Goal: Transaction & Acquisition: Book appointment/travel/reservation

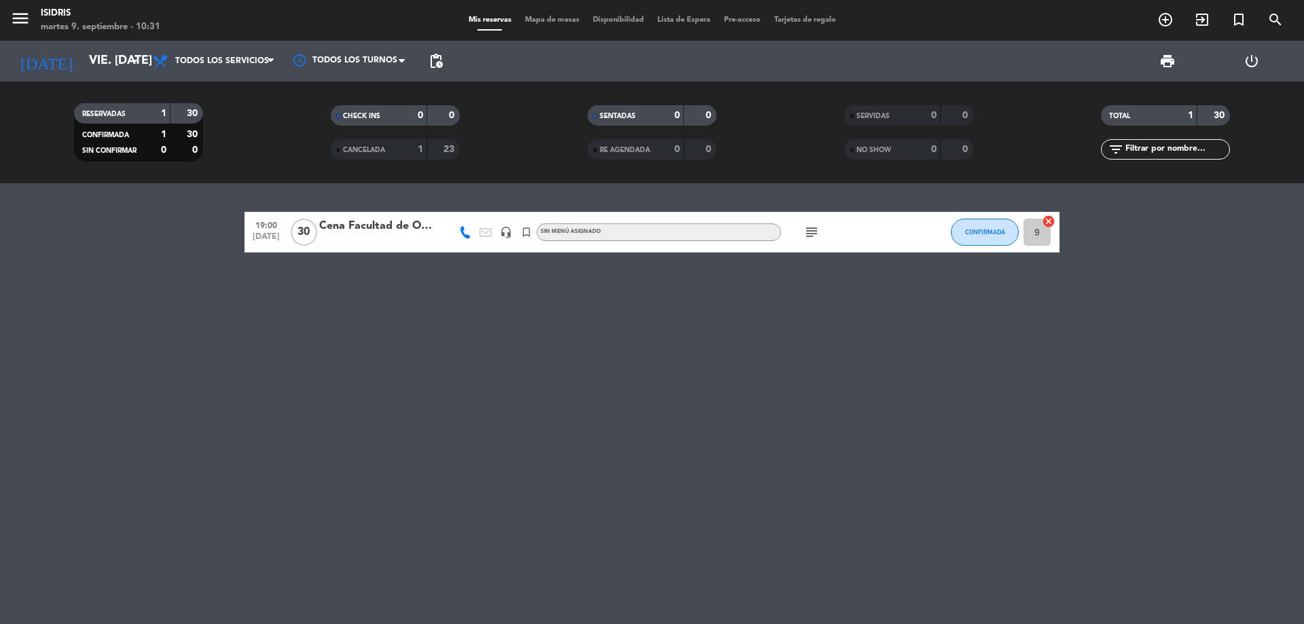
click at [82, 62] on input "vie. [DATE]" at bounding box center [161, 61] width 158 height 27
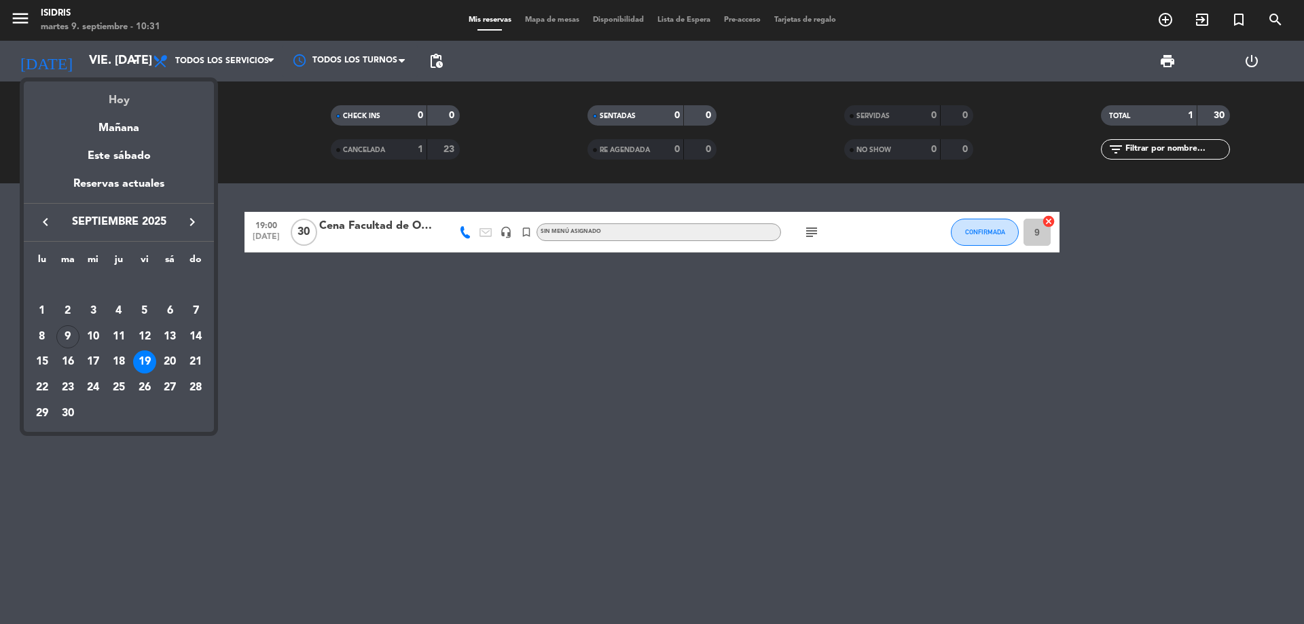
click at [91, 93] on div "Hoy" at bounding box center [119, 96] width 190 height 28
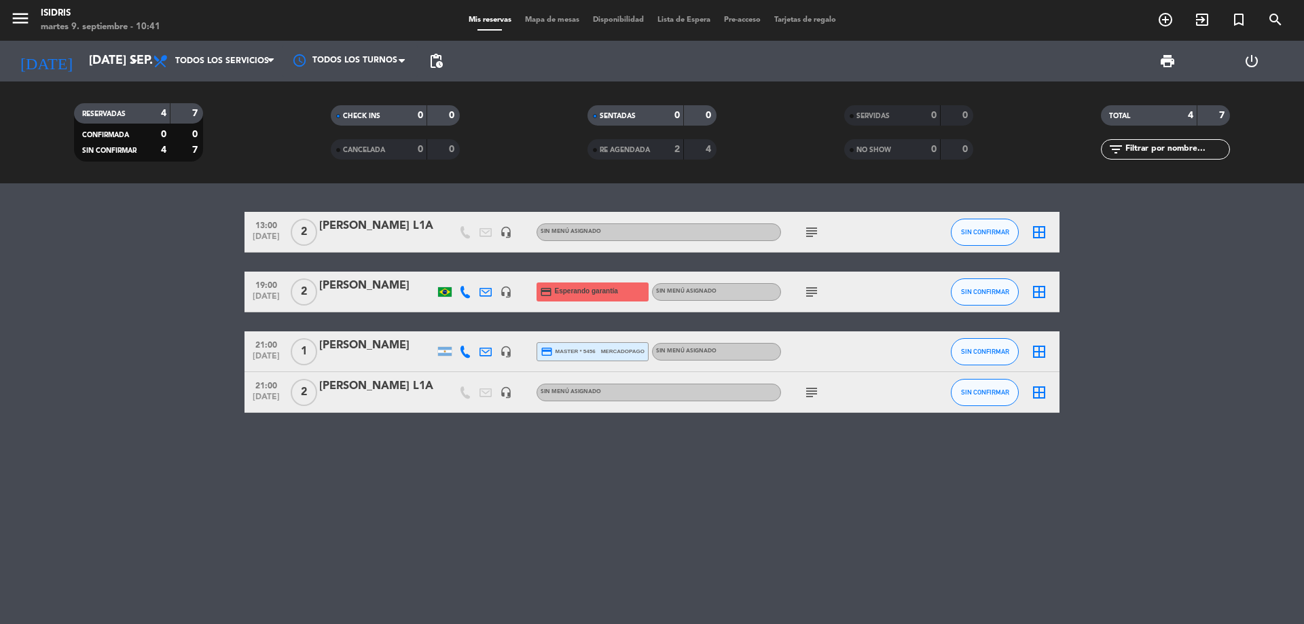
click at [814, 230] on icon "subject" at bounding box center [812, 232] width 16 height 16
click at [416, 225] on div "[PERSON_NAME] L1A" at bounding box center [376, 226] width 115 height 18
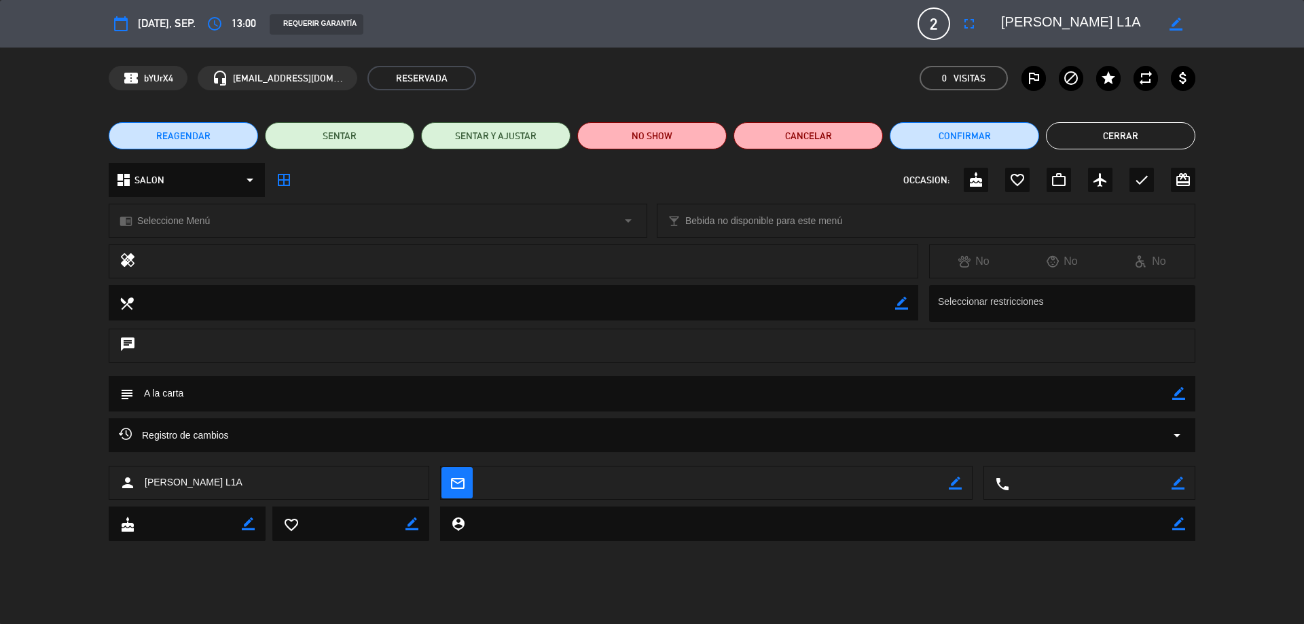
click at [1091, 145] on button "Cerrar" at bounding box center [1120, 135] width 149 height 27
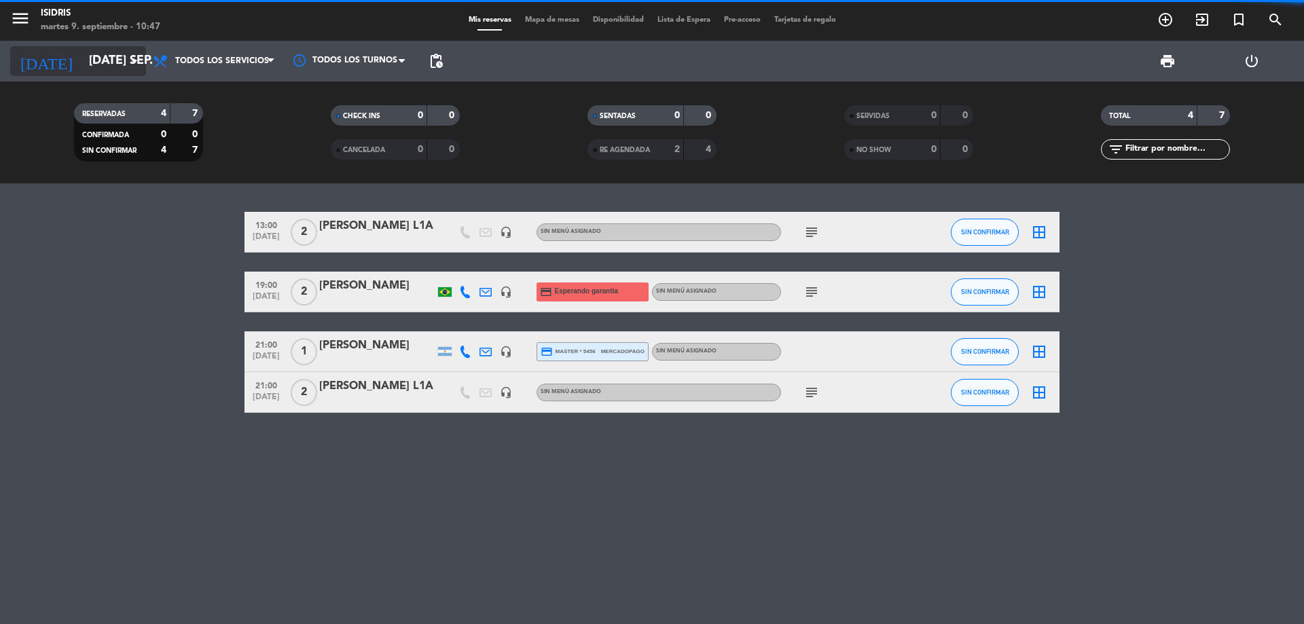
click at [115, 53] on input "[DATE] sep." at bounding box center [161, 61] width 158 height 27
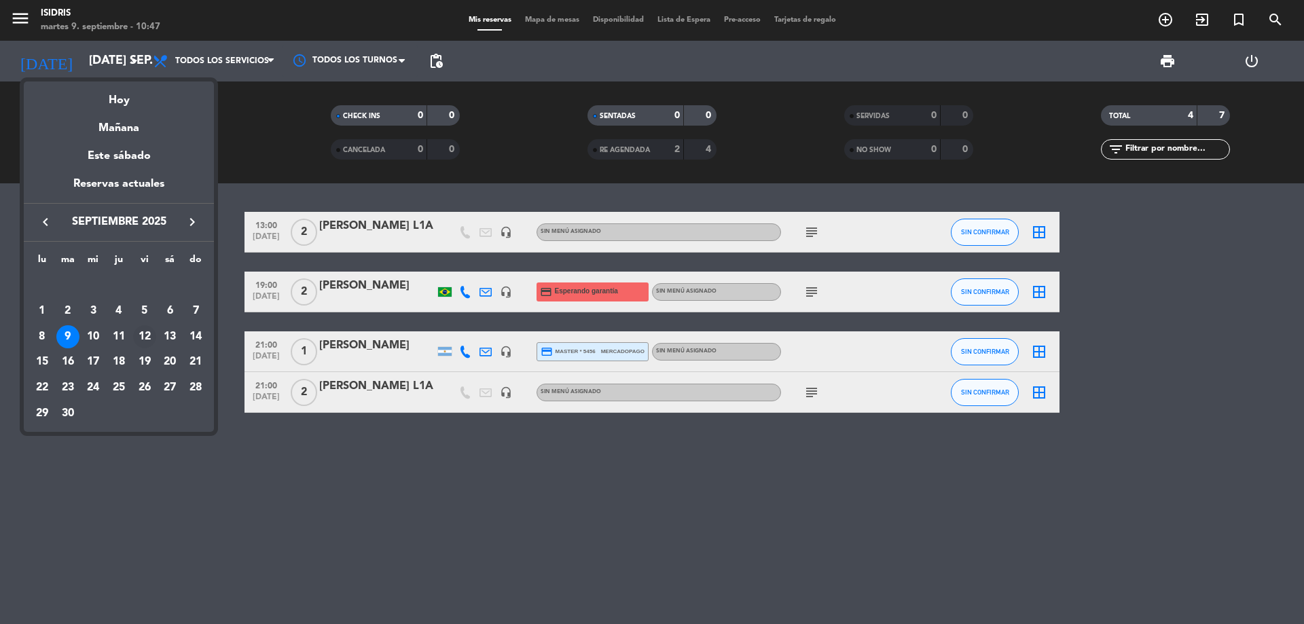
click at [153, 333] on div "12" at bounding box center [144, 336] width 23 height 23
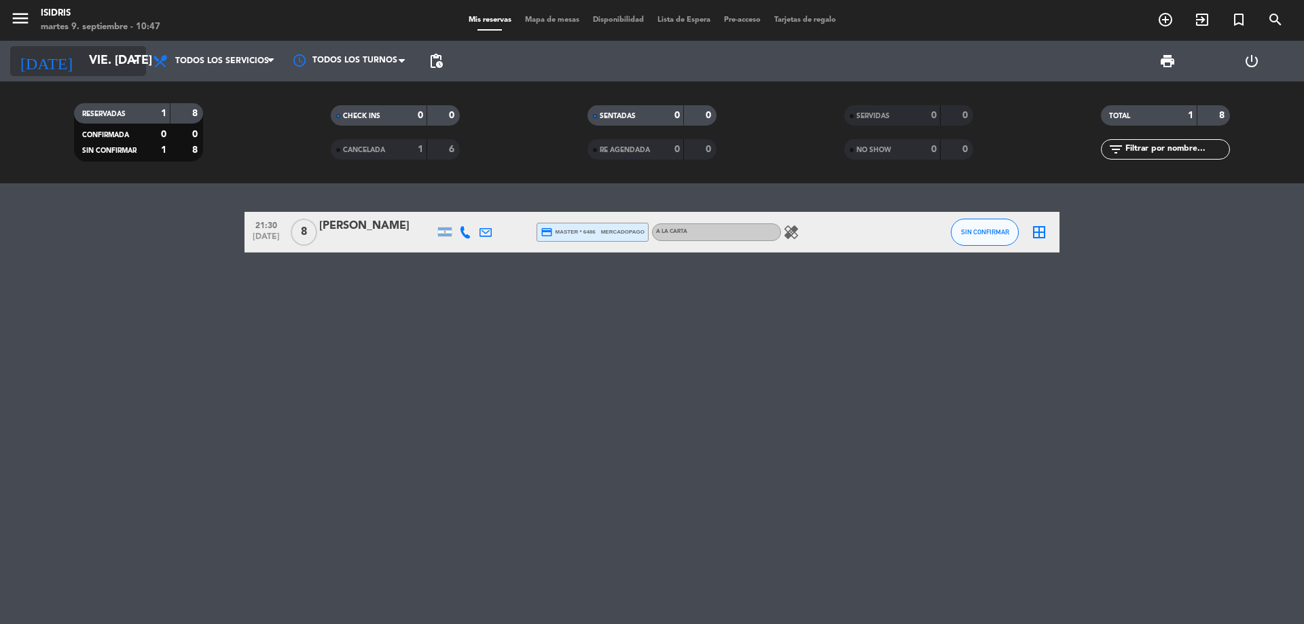
click at [109, 71] on div "[DATE] vie. [DATE] arrow_drop_down" at bounding box center [78, 61] width 136 height 30
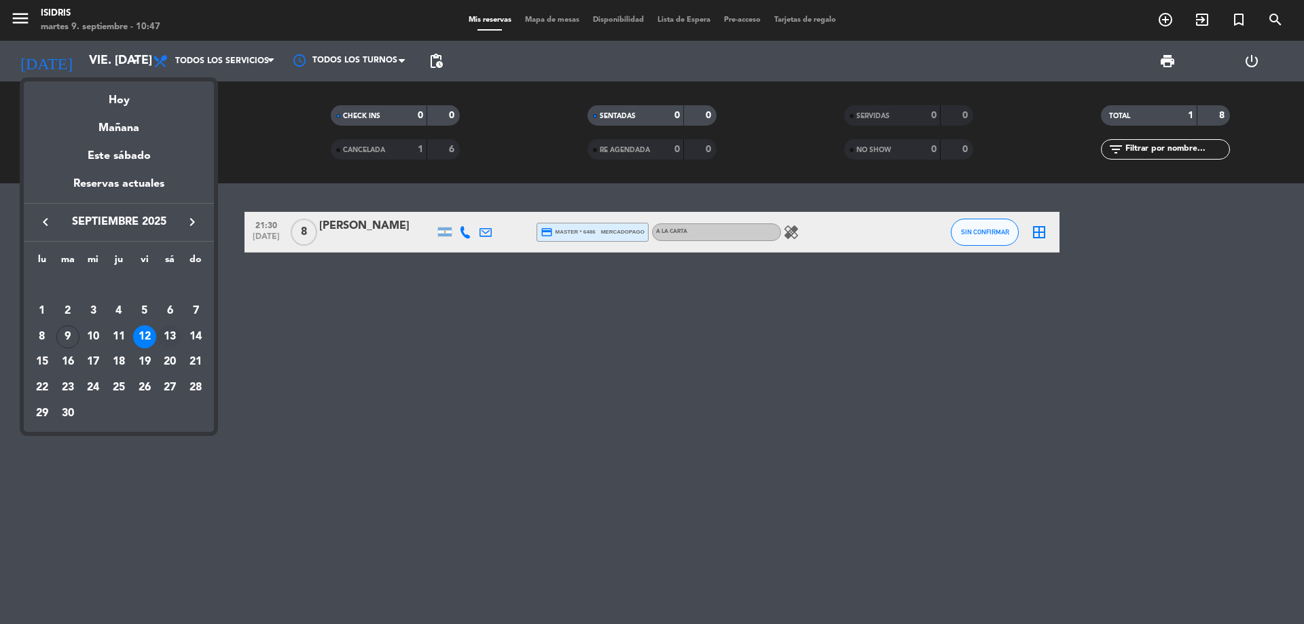
click at [175, 344] on div "13" at bounding box center [169, 336] width 23 height 23
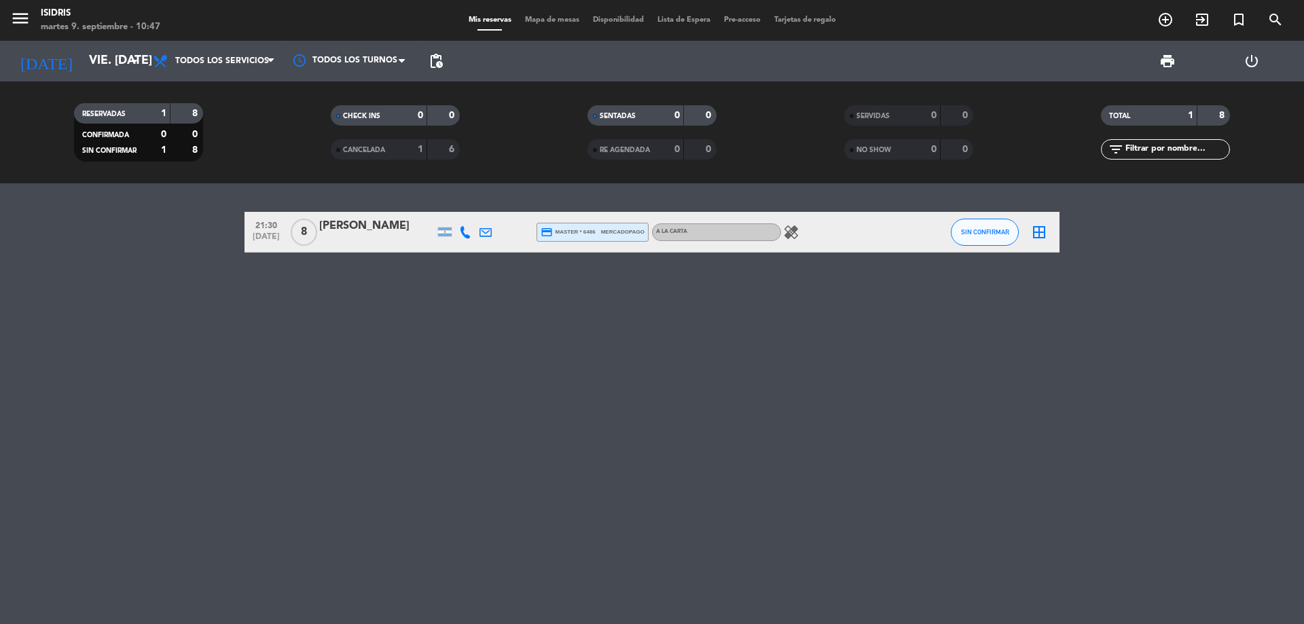
type input "sáb. [DATE]"
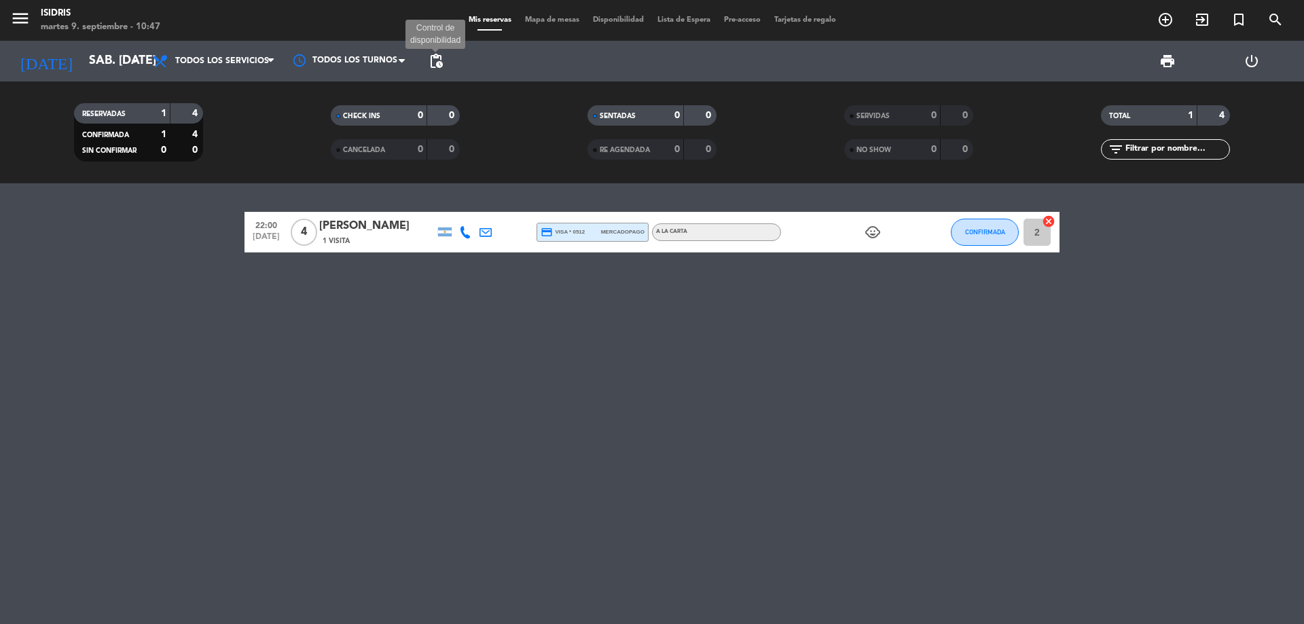
click at [440, 66] on span "pending_actions" at bounding box center [436, 61] width 16 height 16
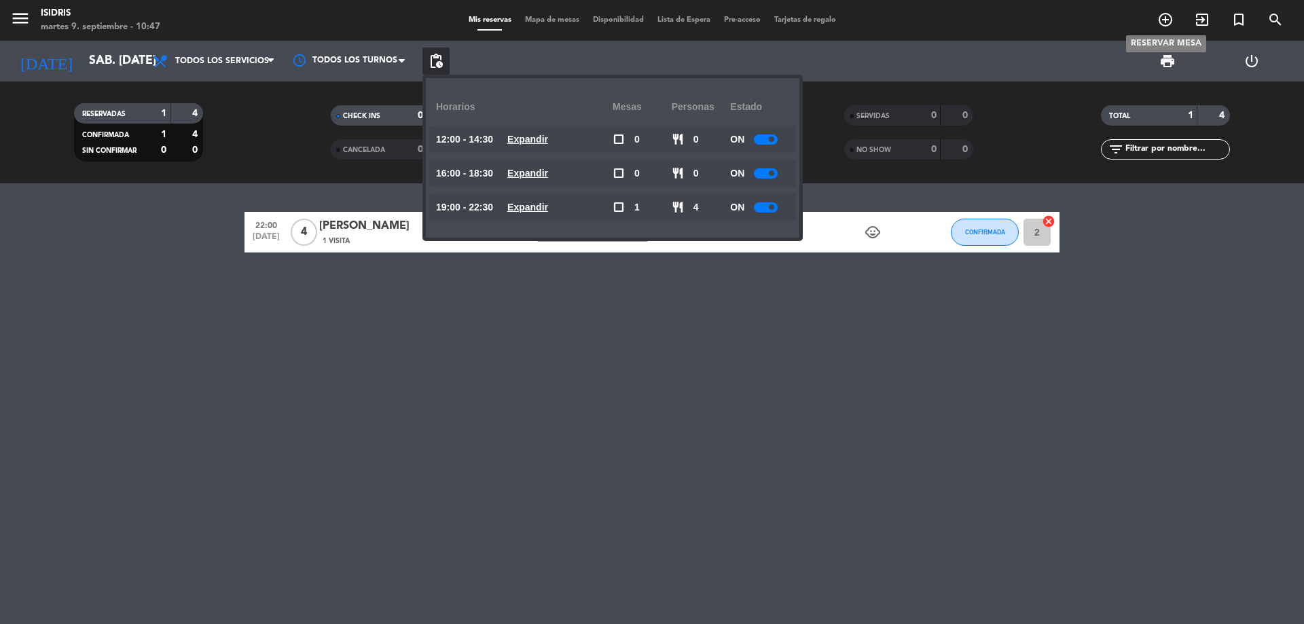
click at [1178, 10] on span "add_circle_outline" at bounding box center [1165, 19] width 37 height 23
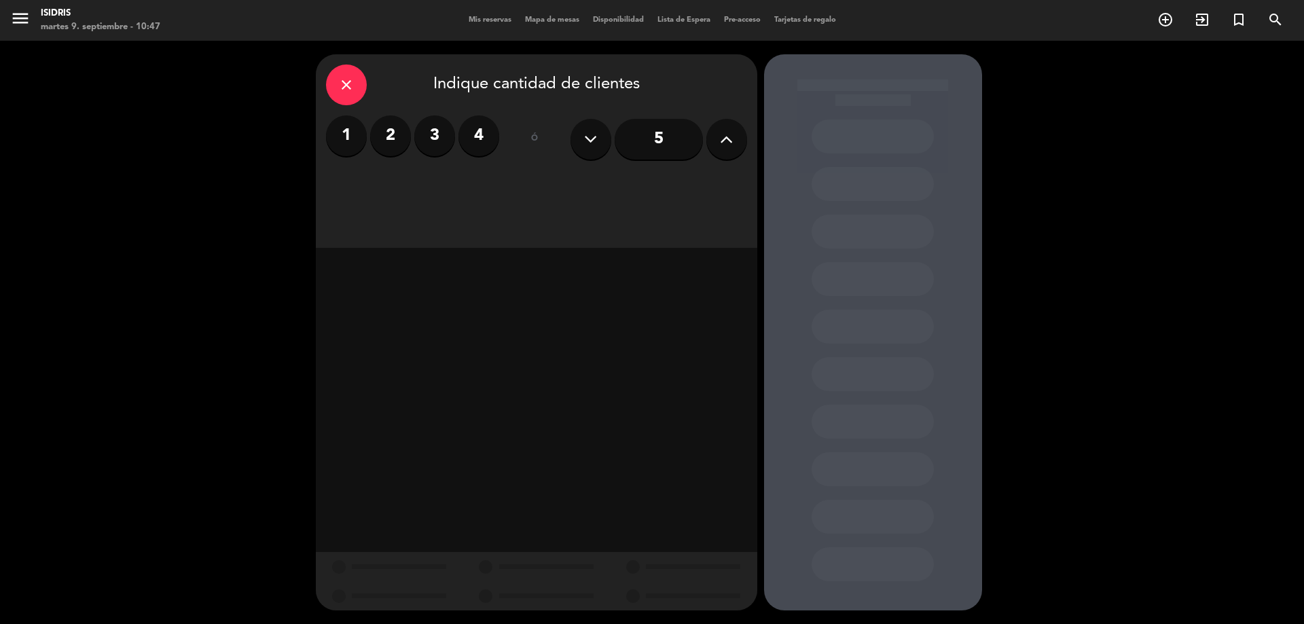
click at [397, 132] on label "2" at bounding box center [390, 135] width 41 height 41
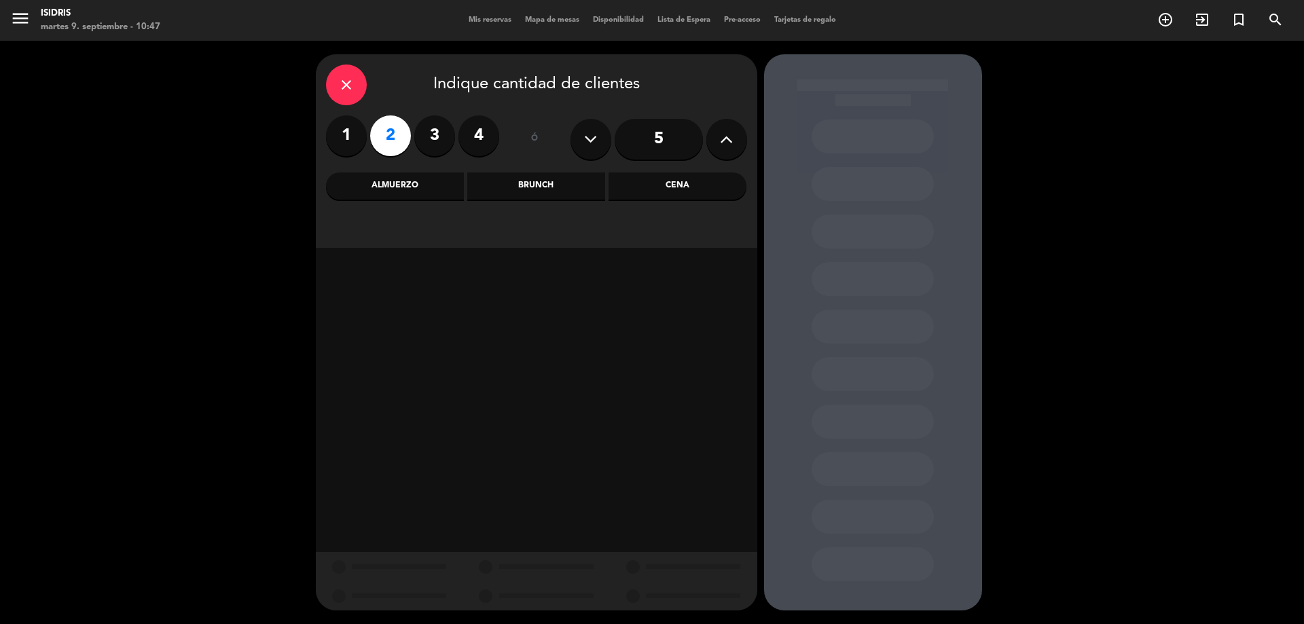
click at [405, 184] on div "Almuerzo" at bounding box center [395, 186] width 138 height 27
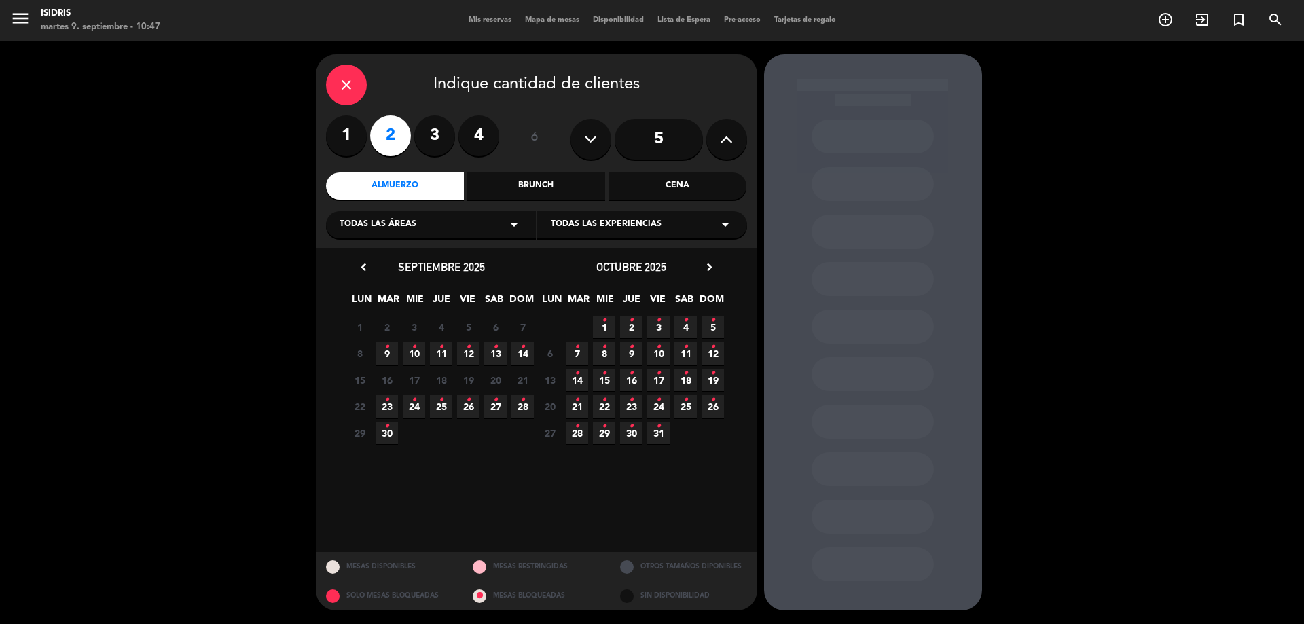
click at [499, 360] on span "13 •" at bounding box center [495, 353] width 22 height 22
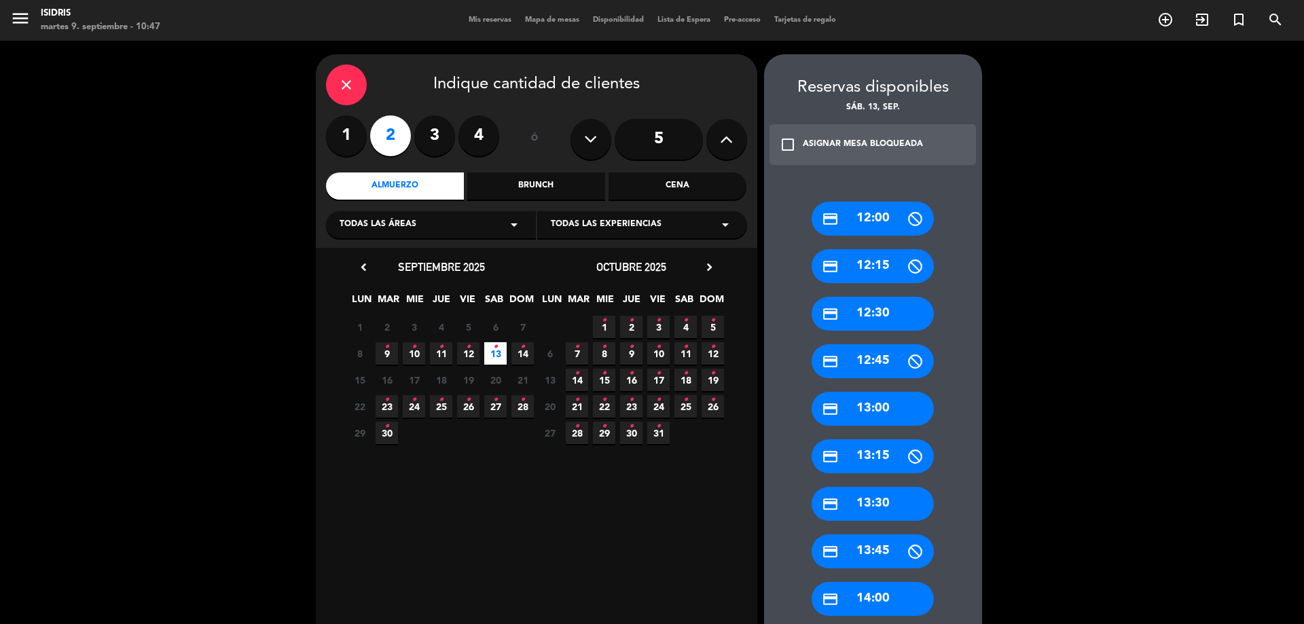
click at [338, 81] on icon "close" at bounding box center [346, 85] width 16 height 16
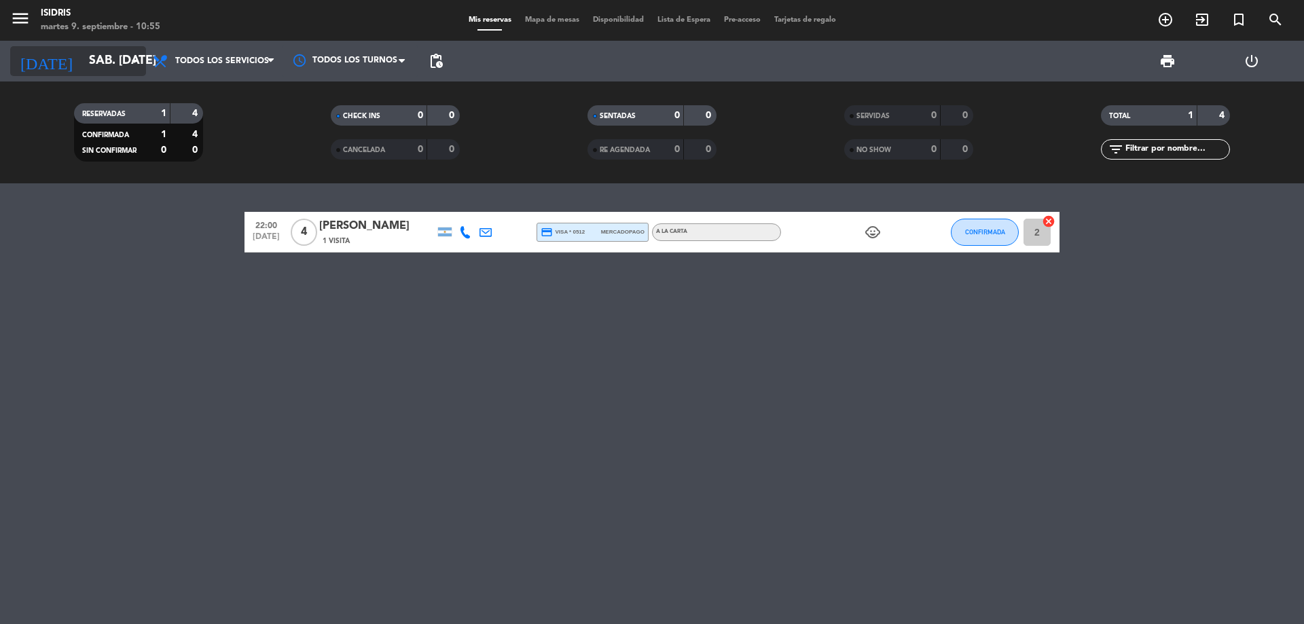
click at [118, 60] on input "sáb. [DATE]" at bounding box center [161, 61] width 158 height 27
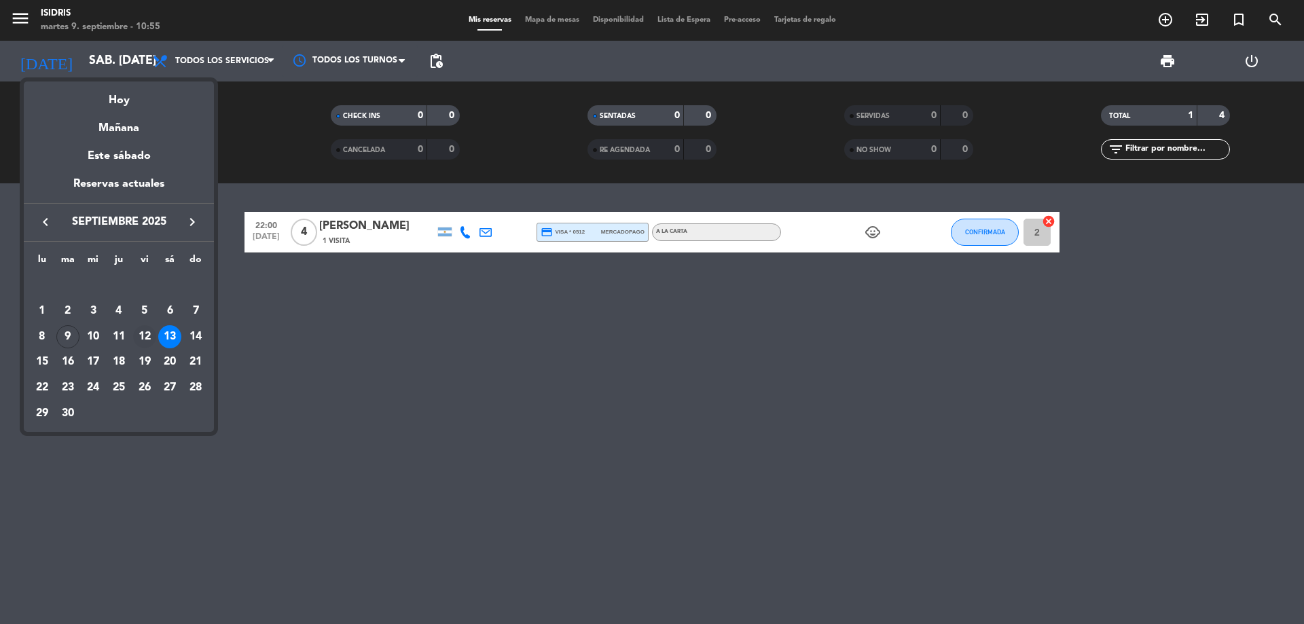
click at [147, 330] on div "12" at bounding box center [144, 336] width 23 height 23
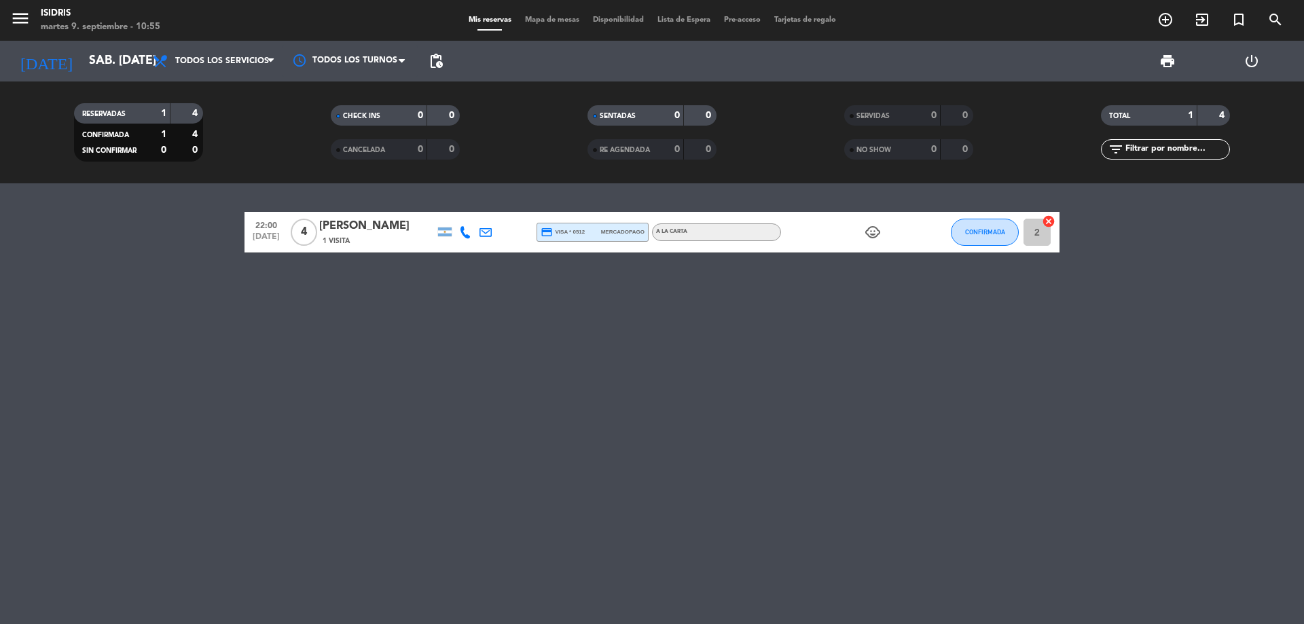
type input "vie. [DATE]"
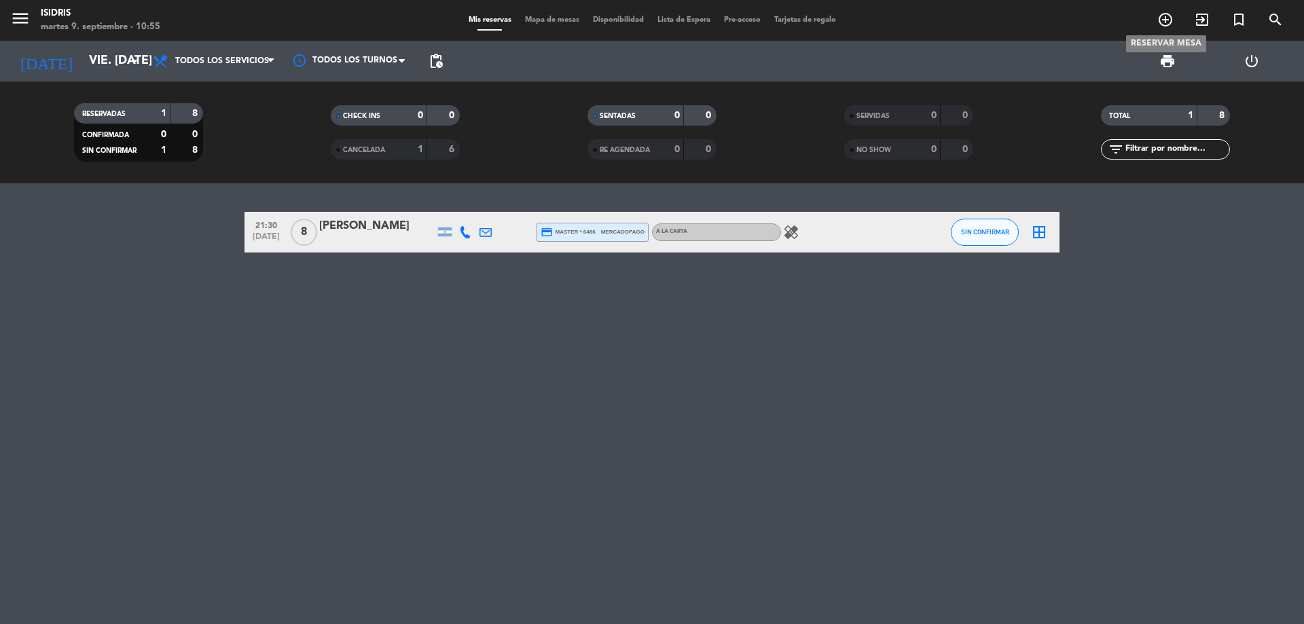
click at [1164, 18] on icon "add_circle_outline" at bounding box center [1165, 20] width 16 height 16
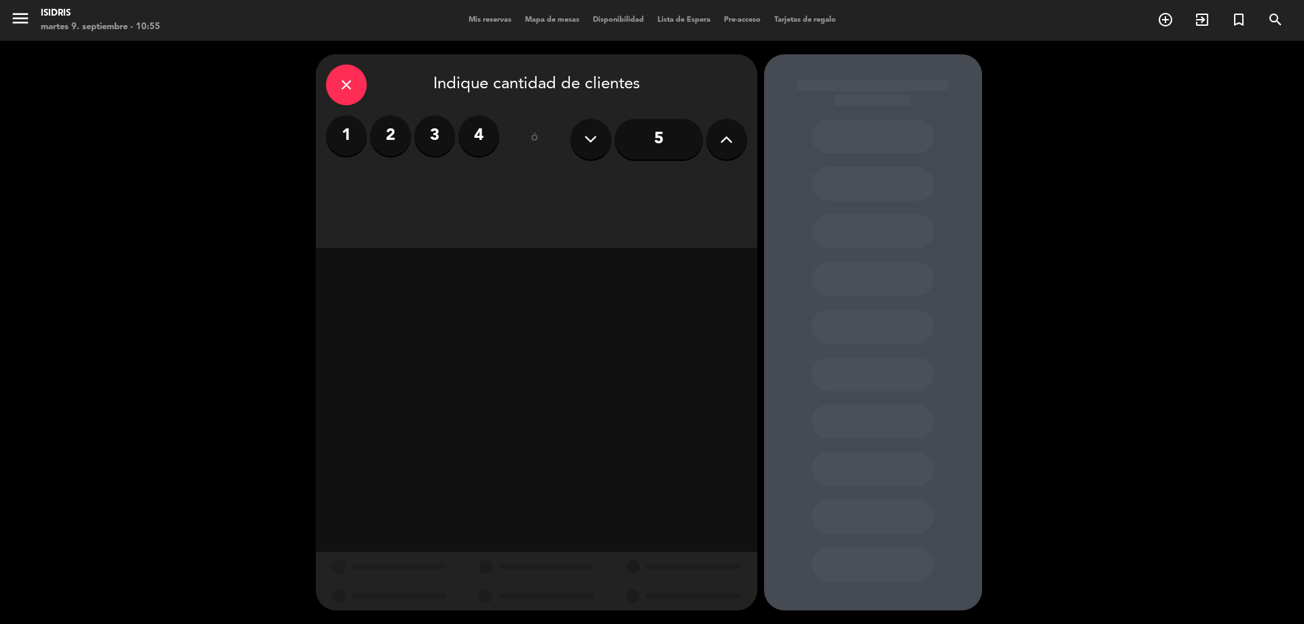
click at [350, 137] on label "1" at bounding box center [346, 135] width 41 height 41
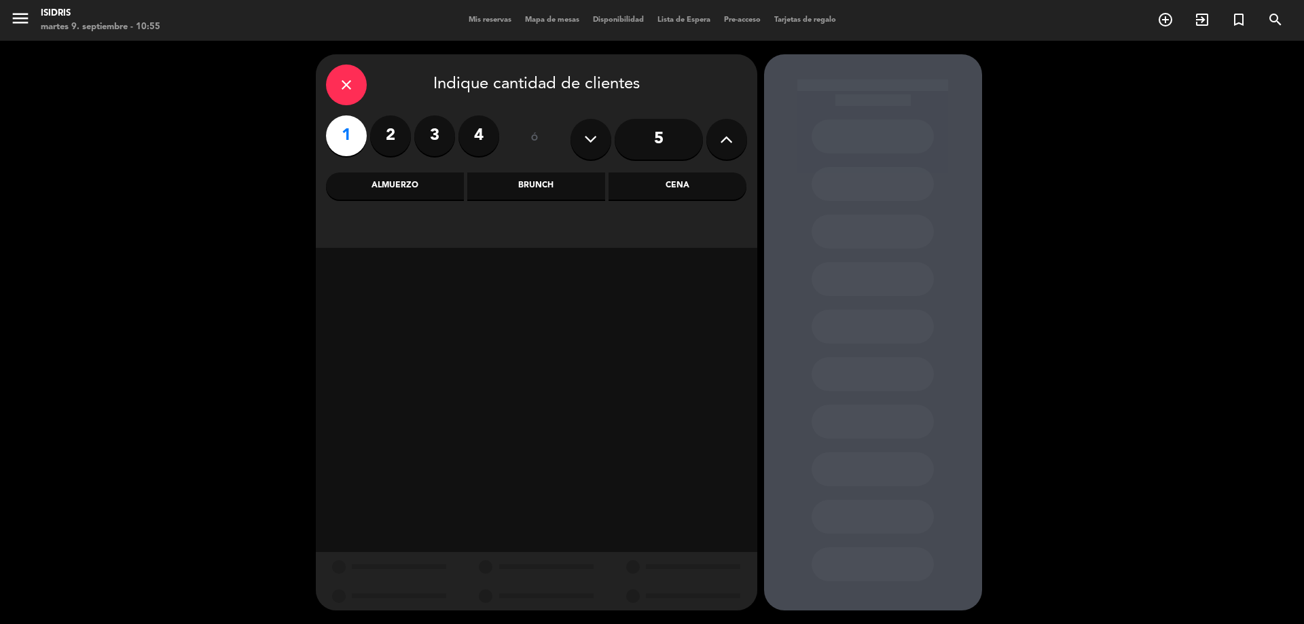
click at [742, 128] on button at bounding box center [726, 139] width 41 height 41
drag, startPoint x: 742, startPoint y: 128, endPoint x: 737, endPoint y: 137, distance: 9.8
click at [740, 132] on button at bounding box center [726, 139] width 41 height 41
click at [737, 137] on button at bounding box center [726, 139] width 41 height 41
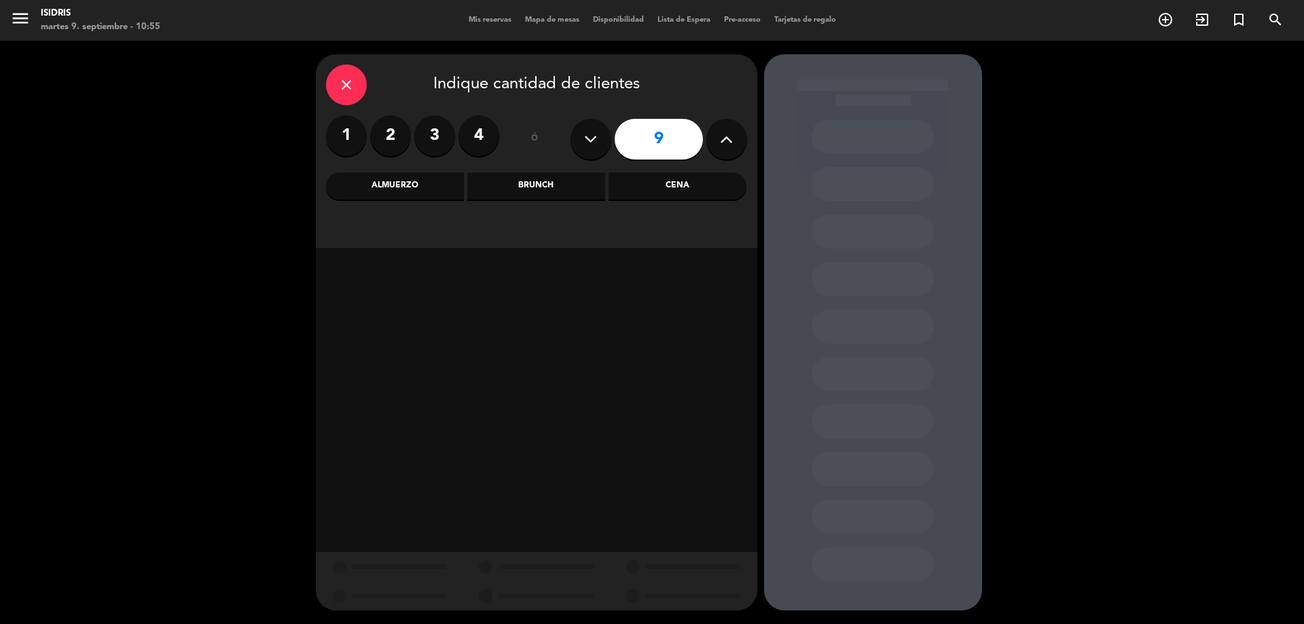
click at [737, 137] on button at bounding box center [726, 139] width 41 height 41
click at [738, 136] on button at bounding box center [726, 139] width 41 height 41
click at [587, 137] on icon at bounding box center [590, 139] width 13 height 20
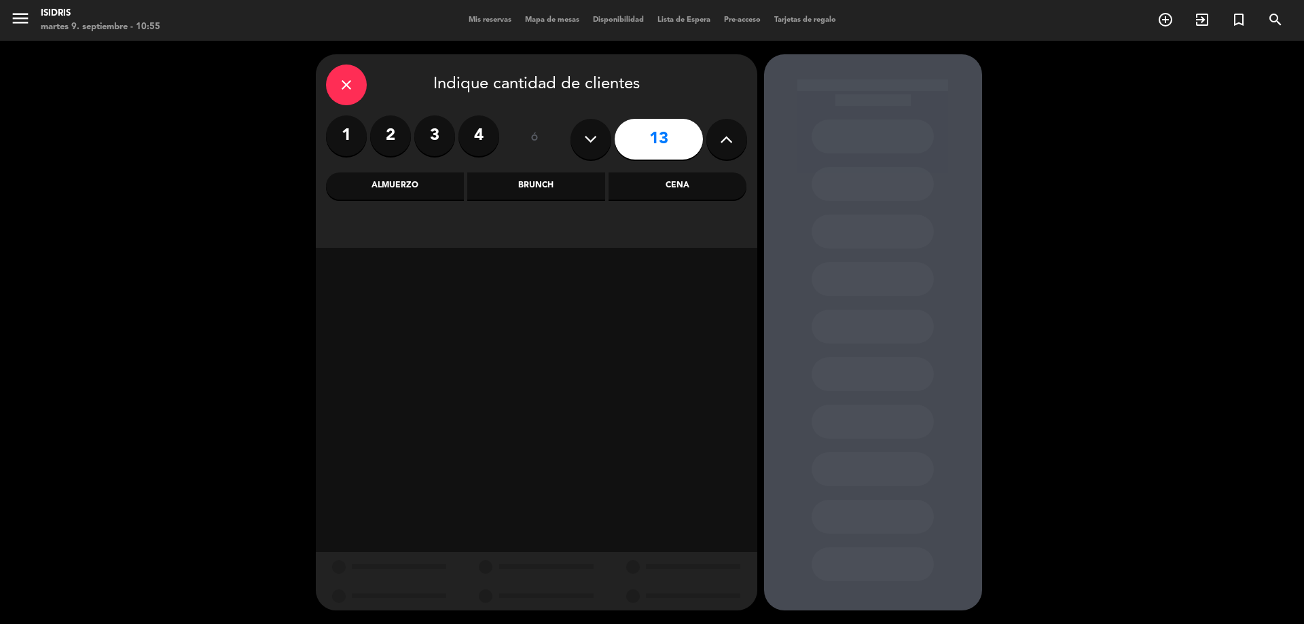
type input "12"
click at [676, 195] on div "Cena" at bounding box center [678, 186] width 138 height 27
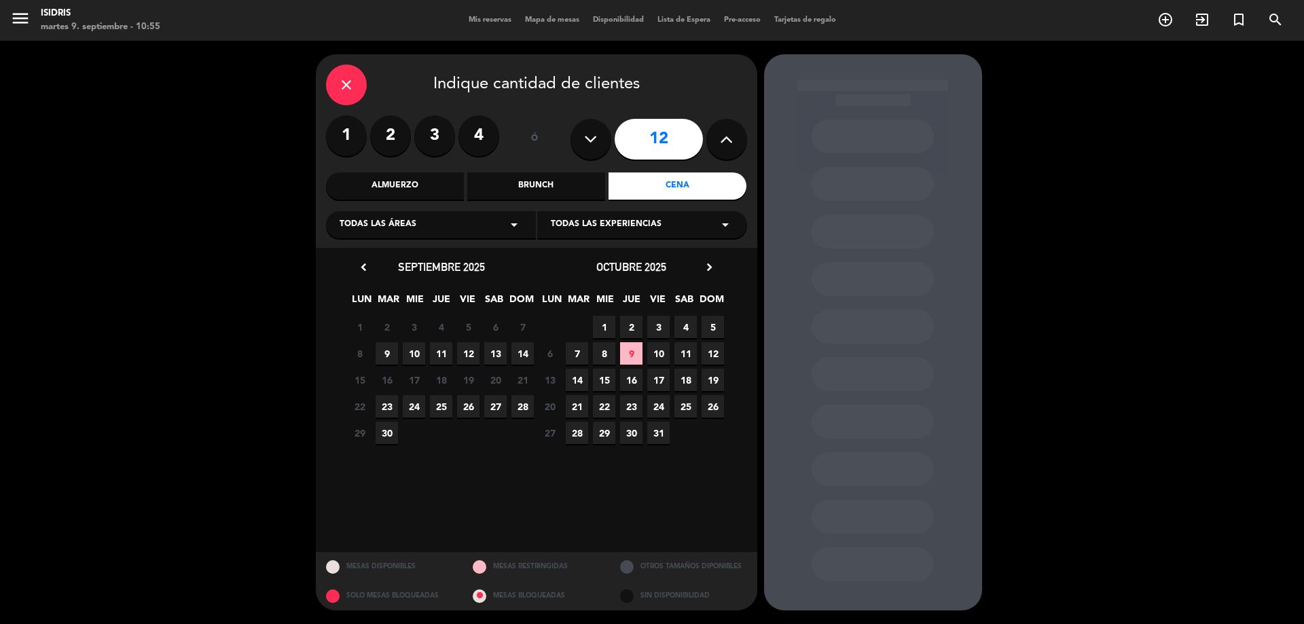
click at [475, 350] on span "12" at bounding box center [468, 353] width 22 height 22
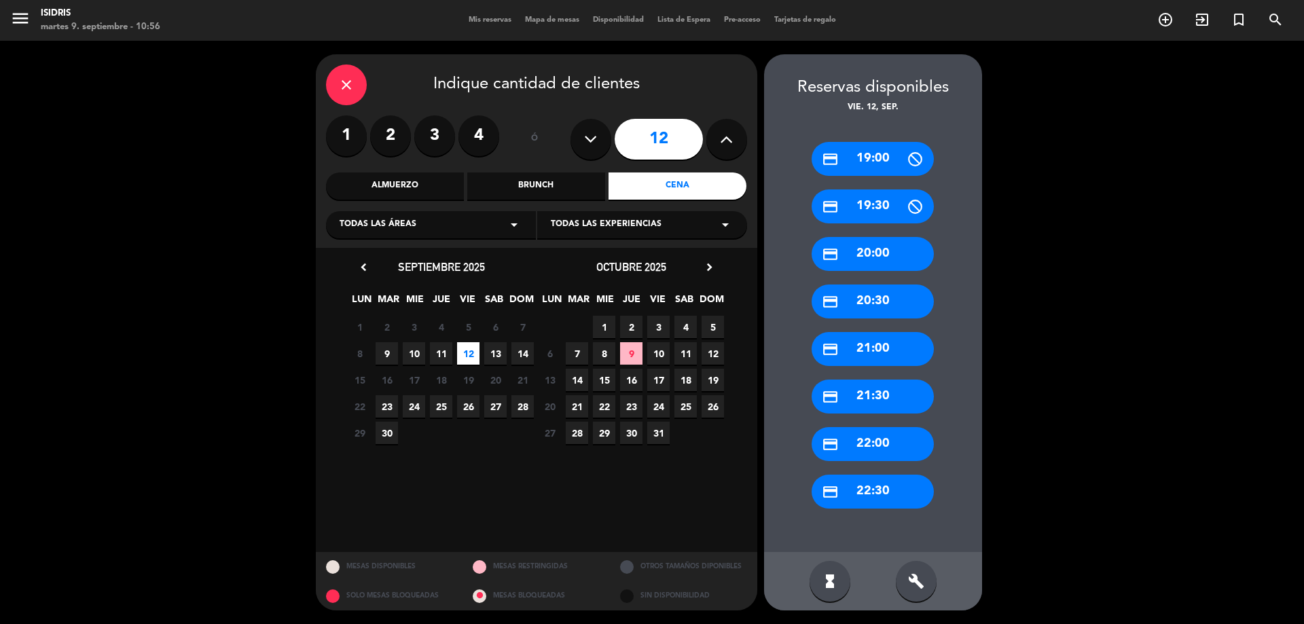
click at [866, 345] on div "credit_card 21:00" at bounding box center [873, 349] width 122 height 34
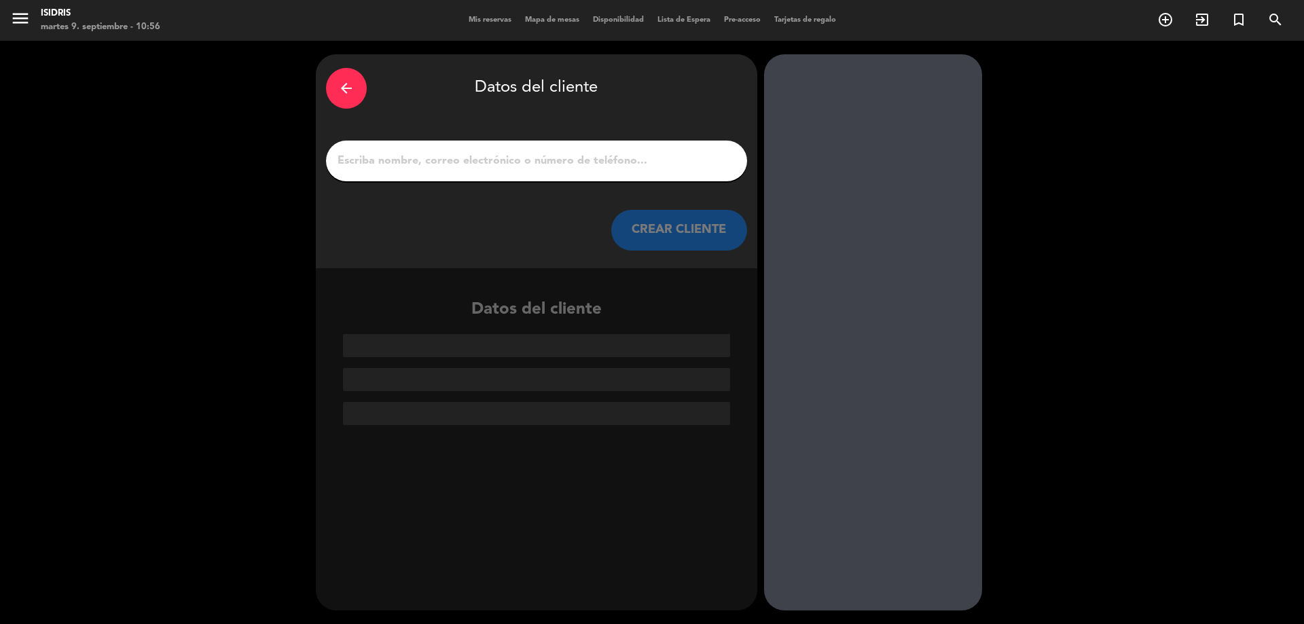
click at [558, 154] on input "1" at bounding box center [536, 160] width 401 height 19
paste input "Buen dia! Si [PERSON_NAME] 2616214410 [EMAIL_ADDRESS][DOMAIN_NAME] Cumpleaños d…"
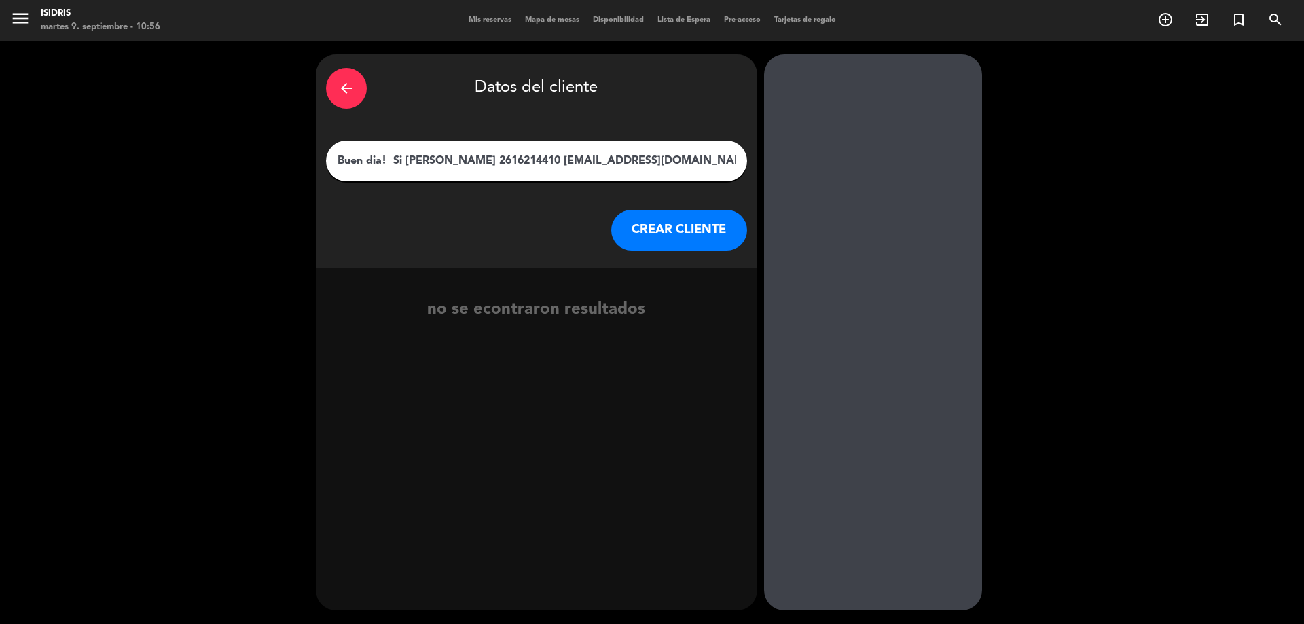
drag, startPoint x: 732, startPoint y: 160, endPoint x: 0, endPoint y: 242, distance: 736.2
click at [0, 242] on div "arrow_back Datos del cliente Buen dia! Si [PERSON_NAME] 2616214410 [EMAIL_ADDRE…" at bounding box center [652, 332] width 1304 height 583
type input "2"
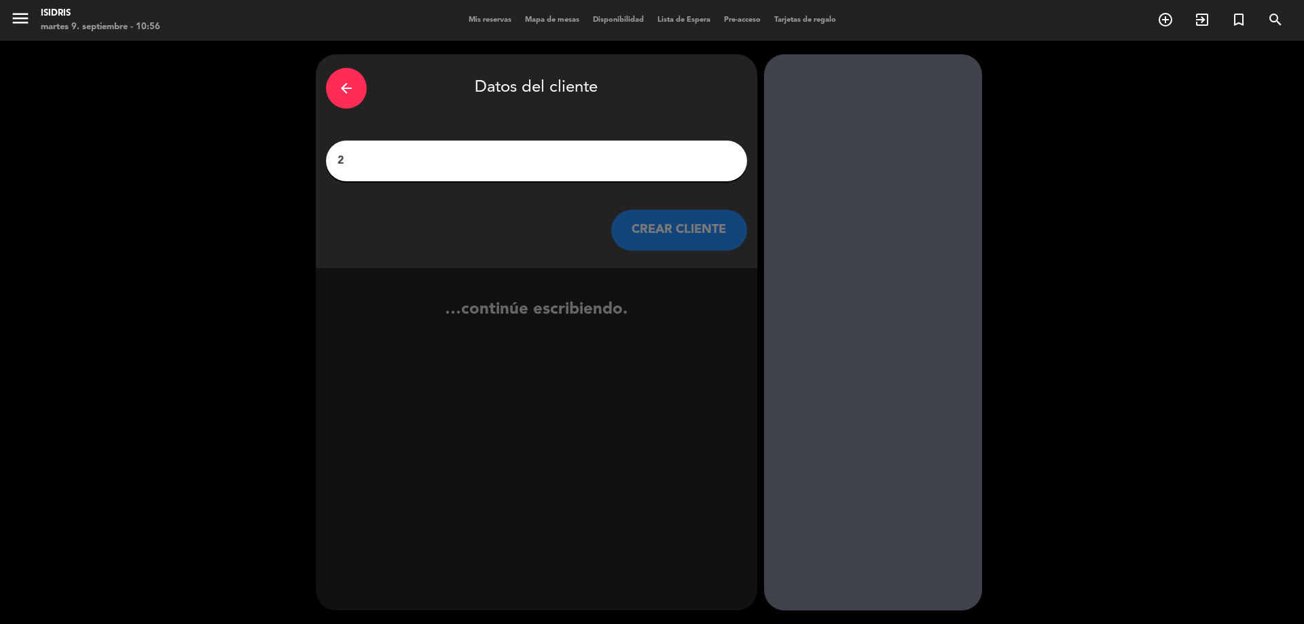
drag, startPoint x: 425, startPoint y: 153, endPoint x: 234, endPoint y: 166, distance: 192.0
click at [234, 166] on div "arrow_back Datos del cliente 2 CREAR CLIENTE …continúe escribiendo." at bounding box center [652, 332] width 1304 height 583
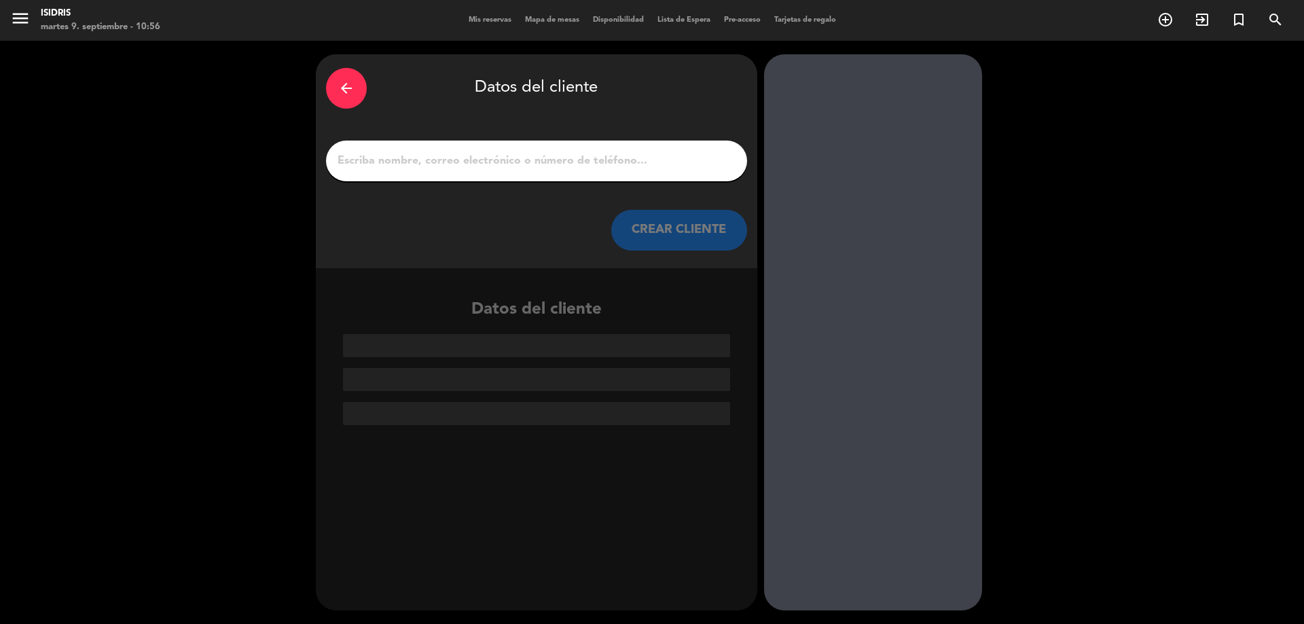
paste input "[PERSON_NAME]"
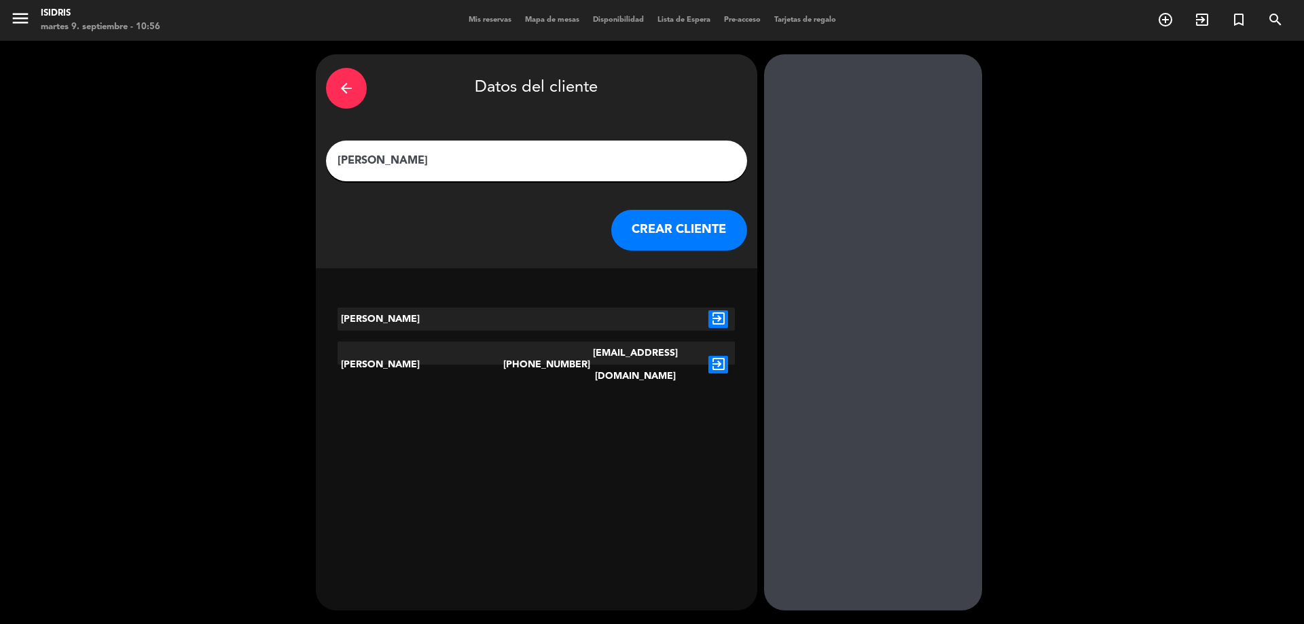
type input "[PERSON_NAME]"
click at [684, 231] on button "CREAR CLIENTE" at bounding box center [679, 230] width 136 height 41
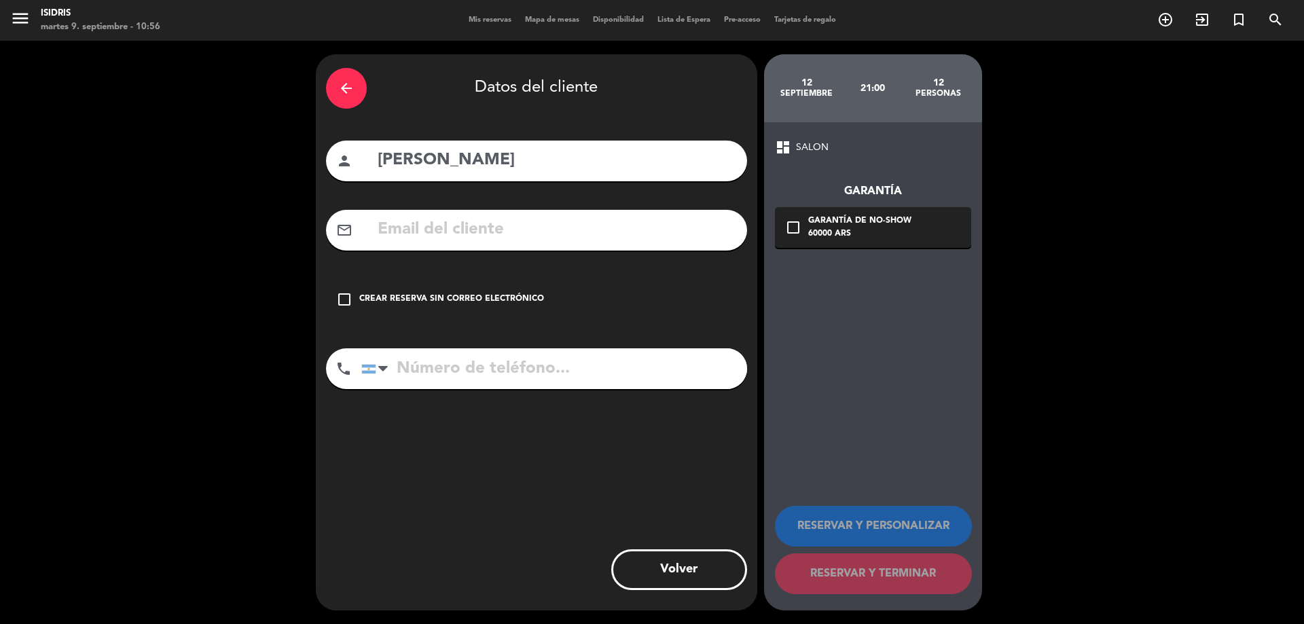
click at [554, 239] on input "text" at bounding box center [556, 230] width 361 height 28
paste input "[EMAIL_ADDRESS][DOMAIN_NAME]"
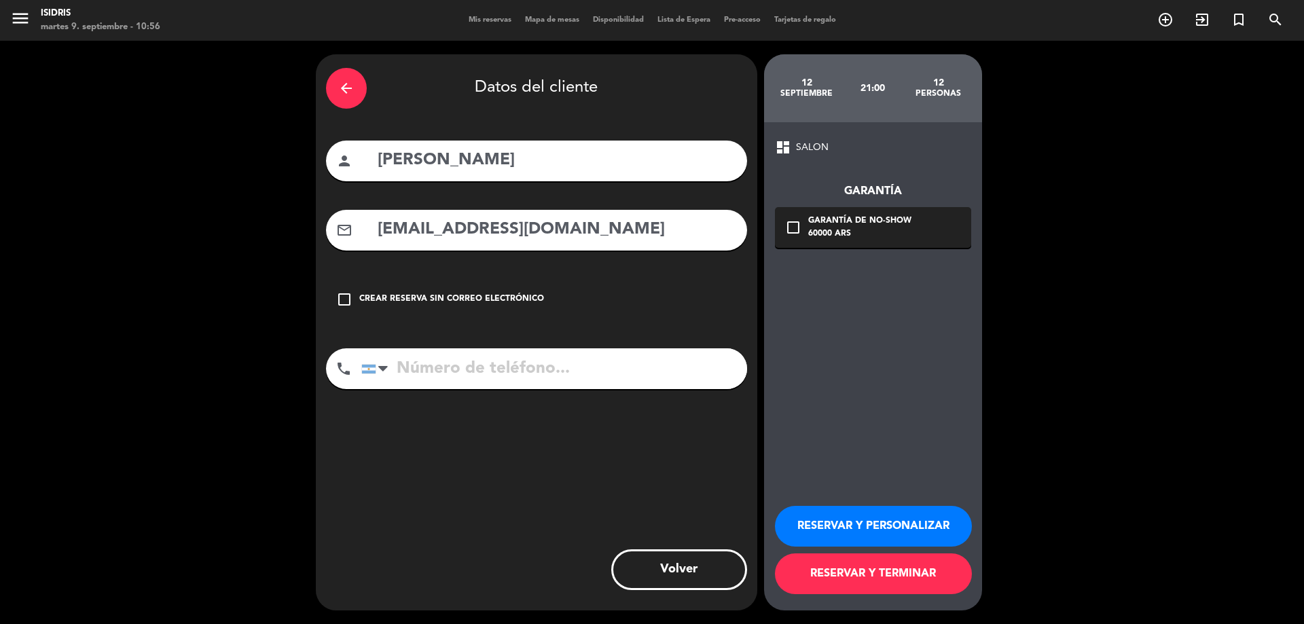
type input "[EMAIL_ADDRESS][DOMAIN_NAME]"
click at [815, 230] on div "60000 ARS" at bounding box center [859, 235] width 103 height 14
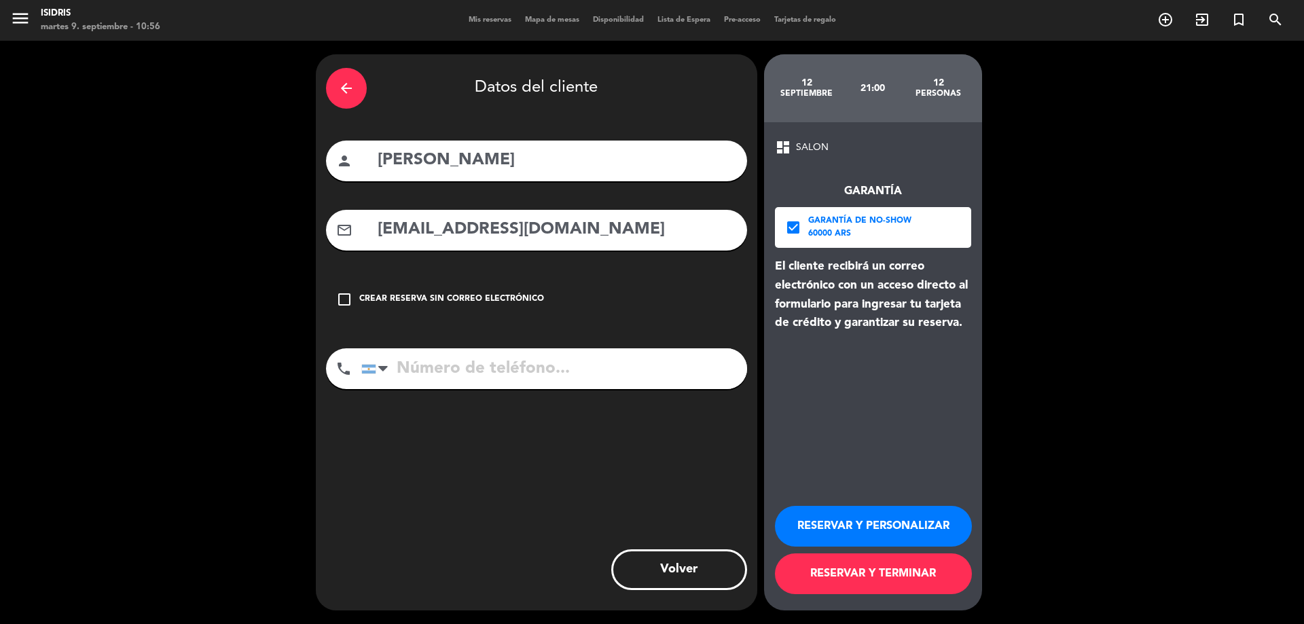
click at [623, 378] on input "tel" at bounding box center [554, 368] width 386 height 41
paste input "[PHONE_NUMBER]"
type input "[PHONE_NUMBER]"
click at [855, 571] on button "RESERVAR Y TERMINAR" at bounding box center [873, 574] width 197 height 41
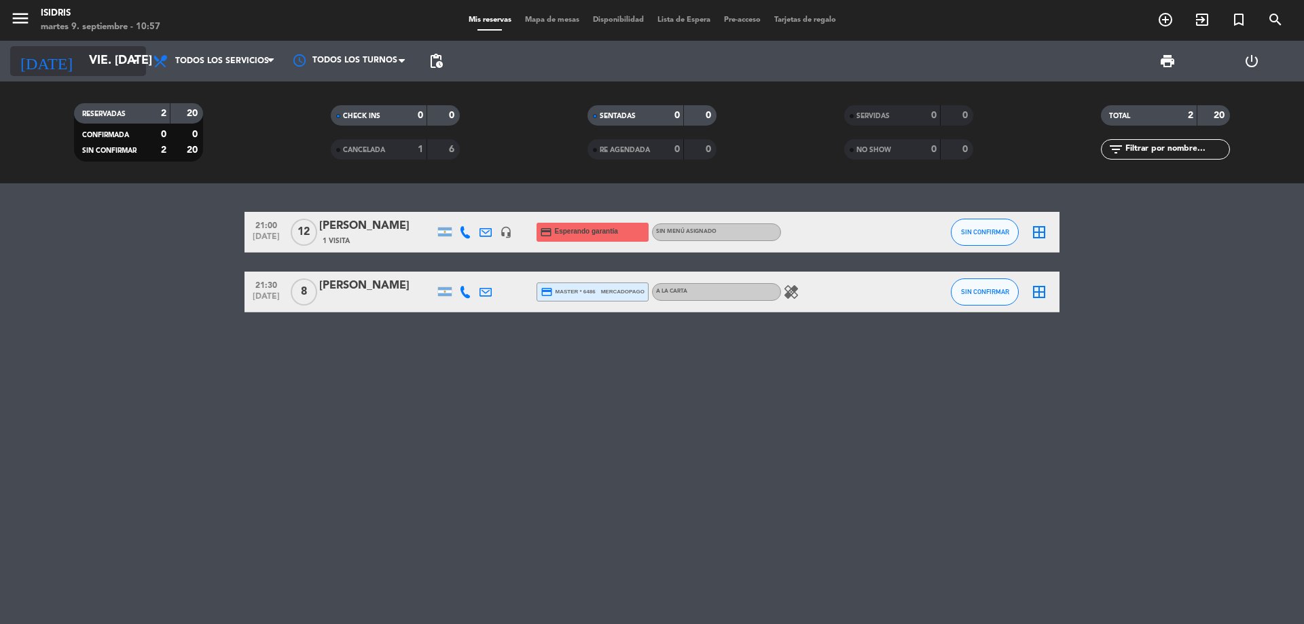
click at [82, 62] on input "vie. [DATE]" at bounding box center [161, 61] width 158 height 27
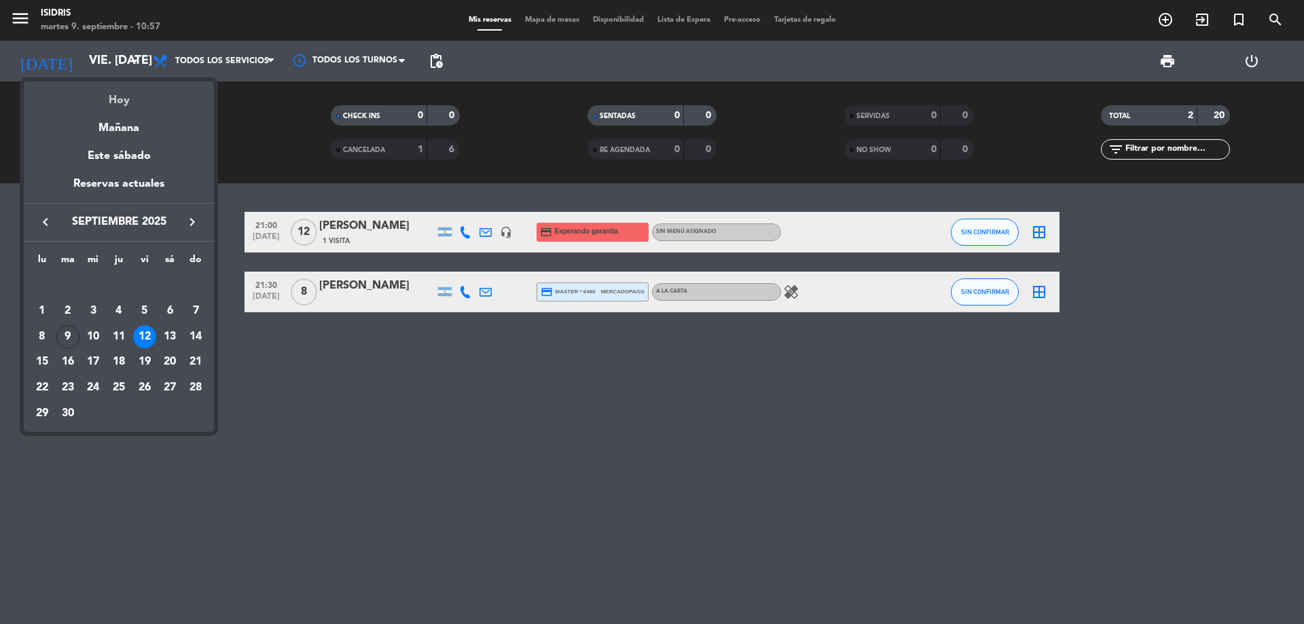
click at [122, 98] on div "Hoy" at bounding box center [119, 96] width 190 height 28
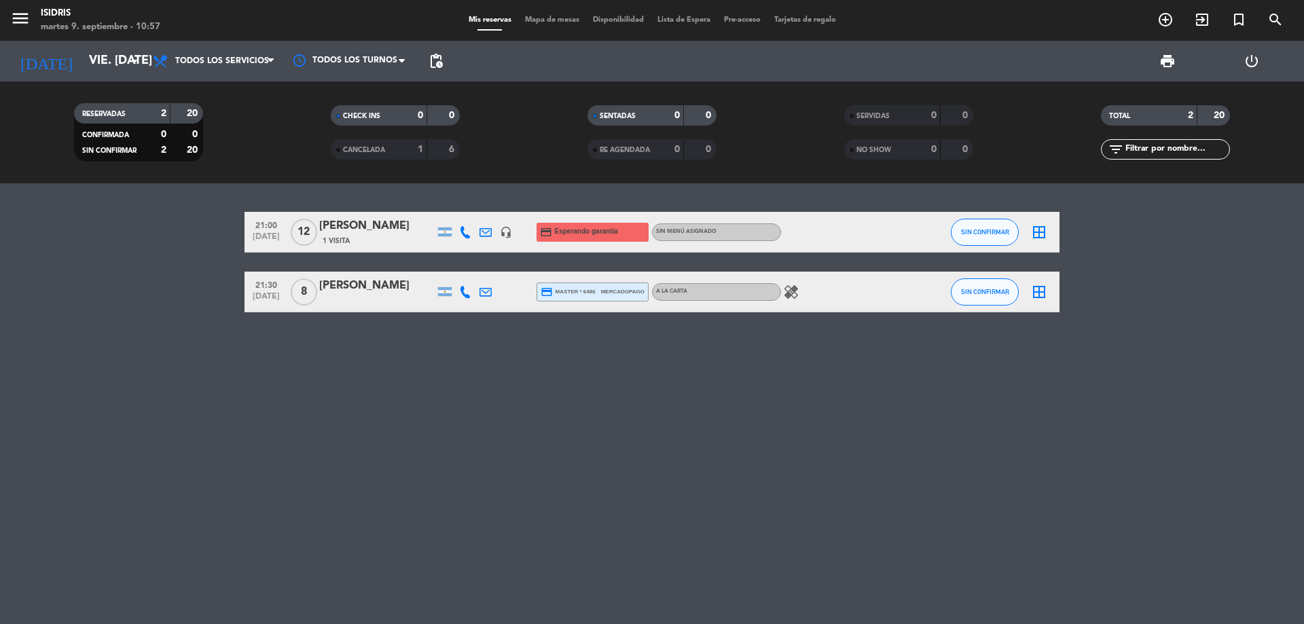
type input "[DATE] sep."
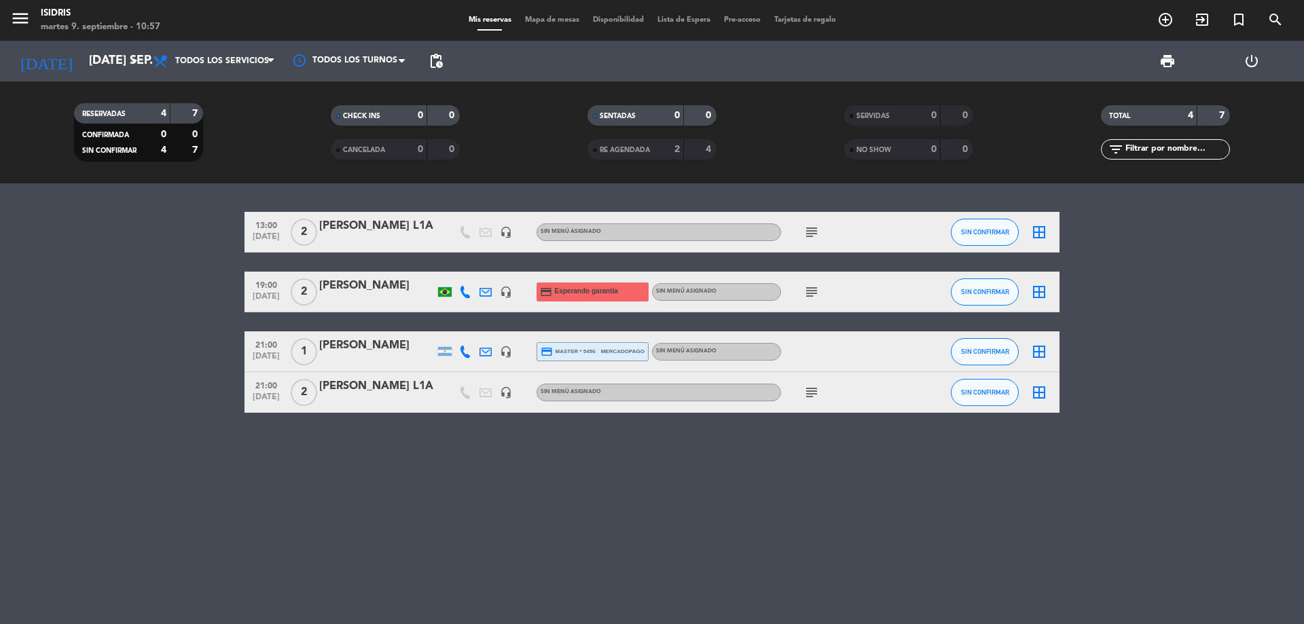
click at [1047, 230] on div "border_all" at bounding box center [1039, 232] width 41 height 40
click at [1039, 234] on icon "border_all" at bounding box center [1039, 232] width 16 height 16
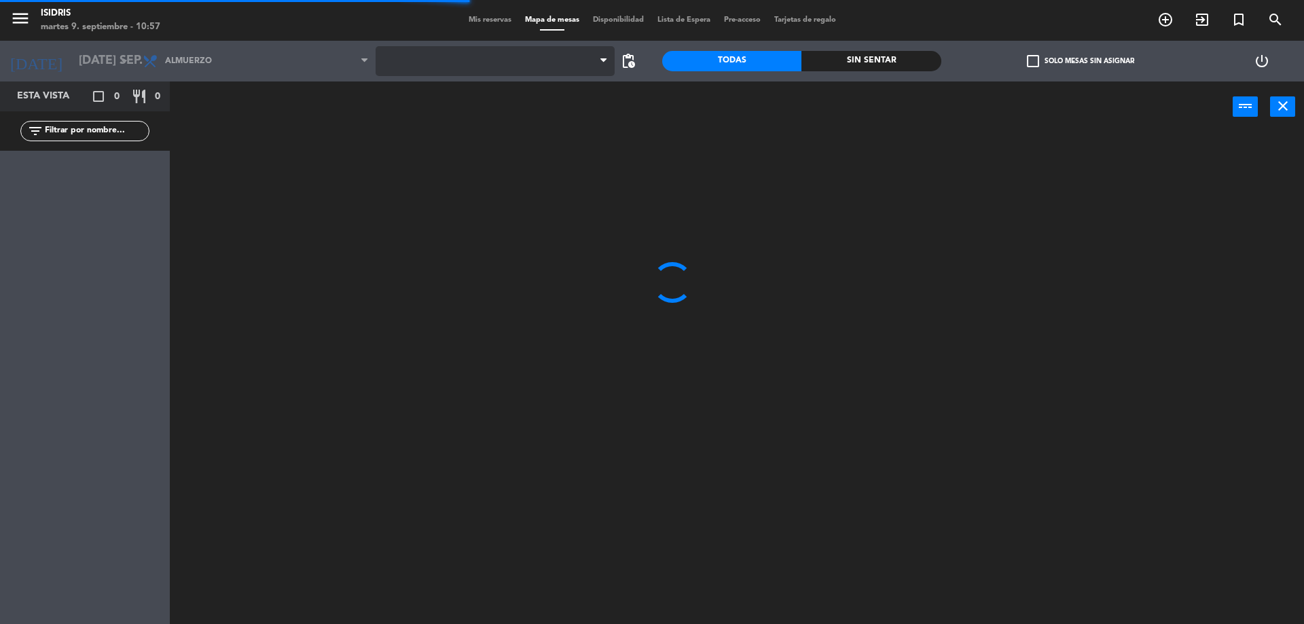
click at [508, 71] on span at bounding box center [496, 61] width 240 height 30
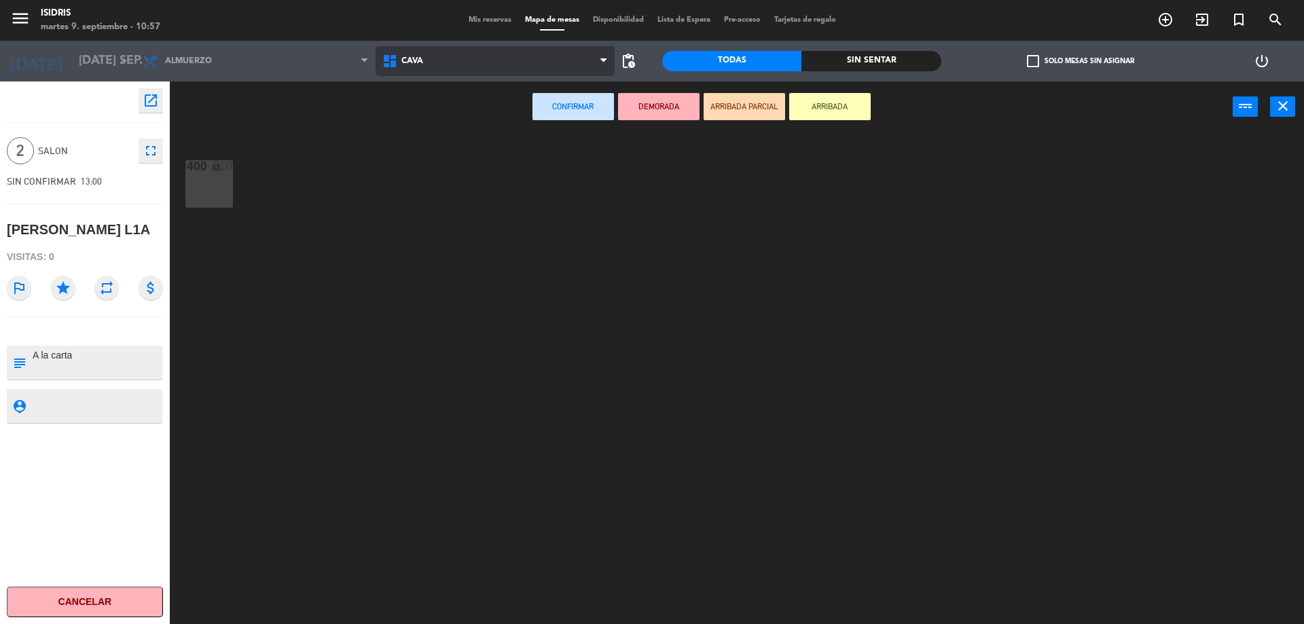
click at [427, 56] on span "CAVA" at bounding box center [496, 61] width 240 height 30
click at [461, 146] on ng-component "menu isidris martes 9. septiembre - 10:57 Mis reservas Mapa de mesas Disponibil…" at bounding box center [652, 314] width 1304 height 628
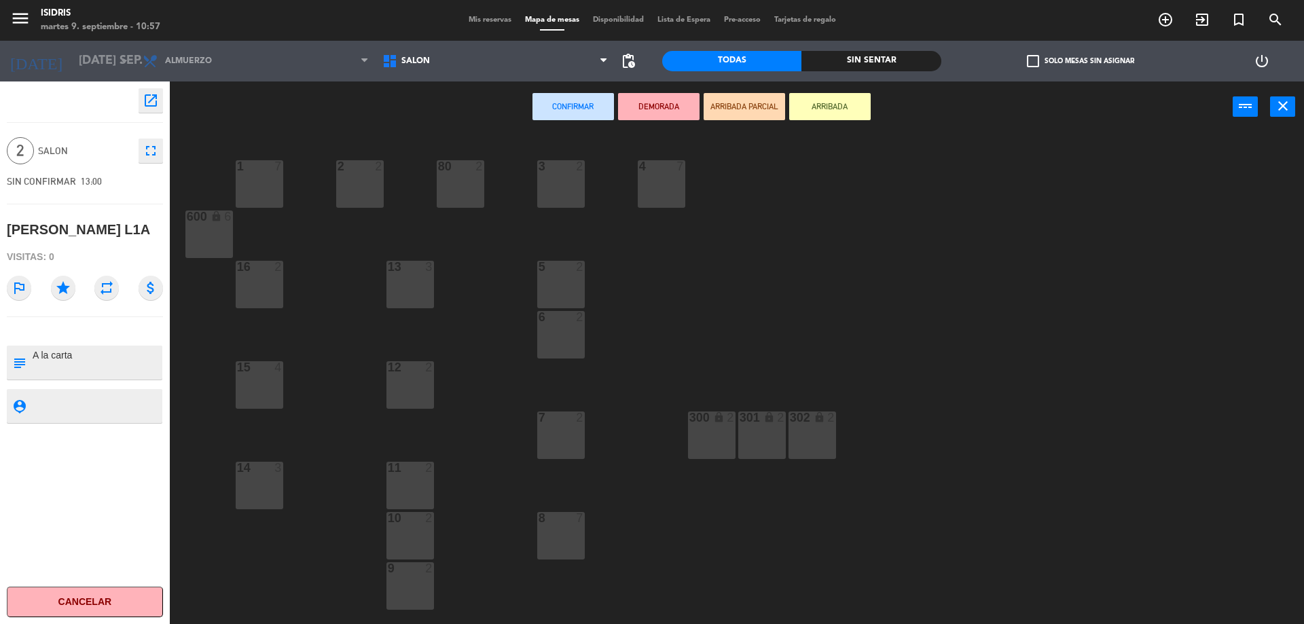
click at [378, 180] on div "2 2" at bounding box center [360, 184] width 48 height 48
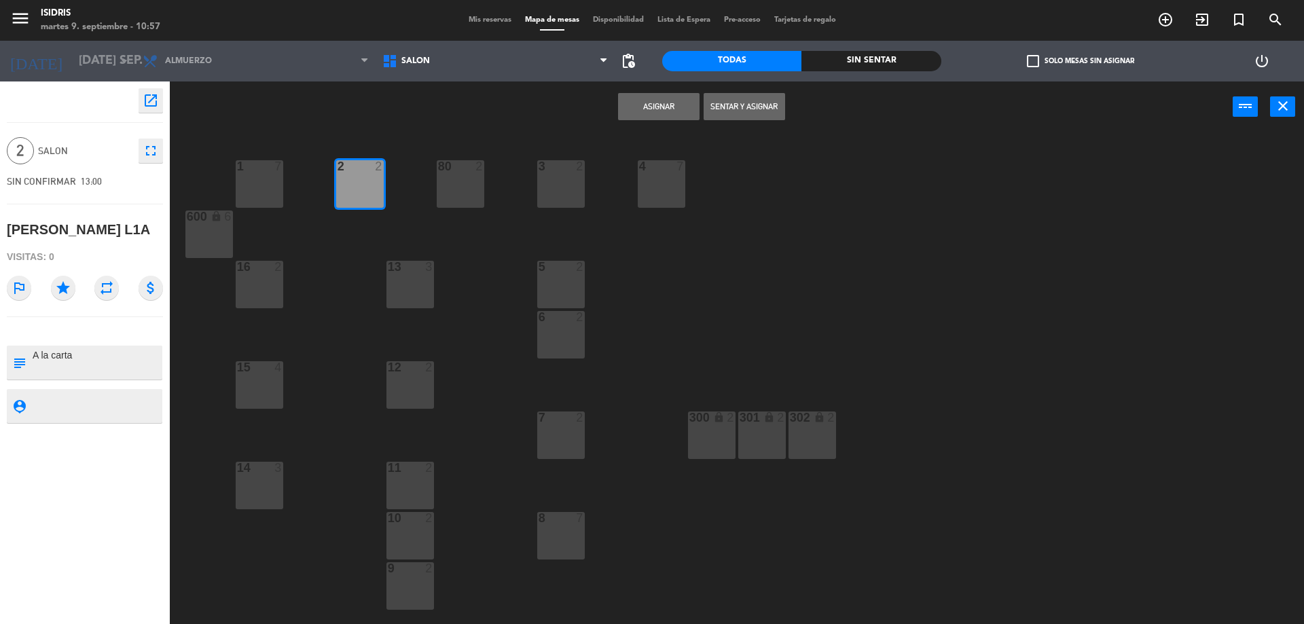
click at [664, 97] on button "Asignar" at bounding box center [659, 106] width 82 height 27
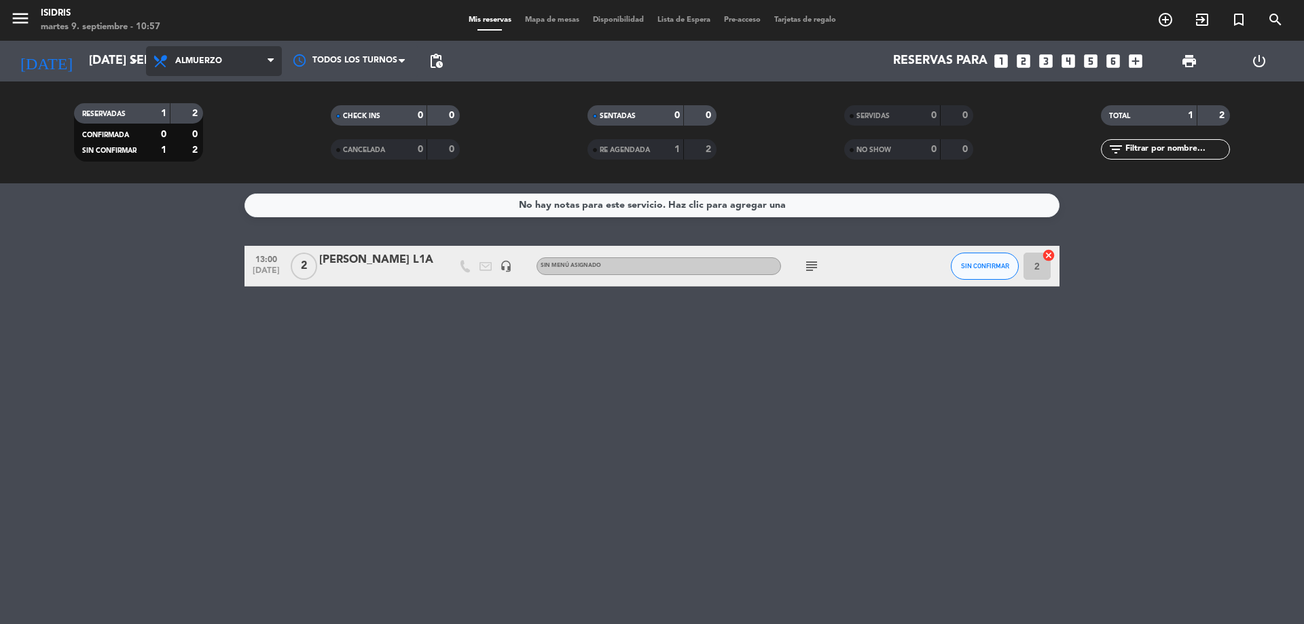
click at [215, 65] on span "Almuerzo" at bounding box center [198, 61] width 47 height 10
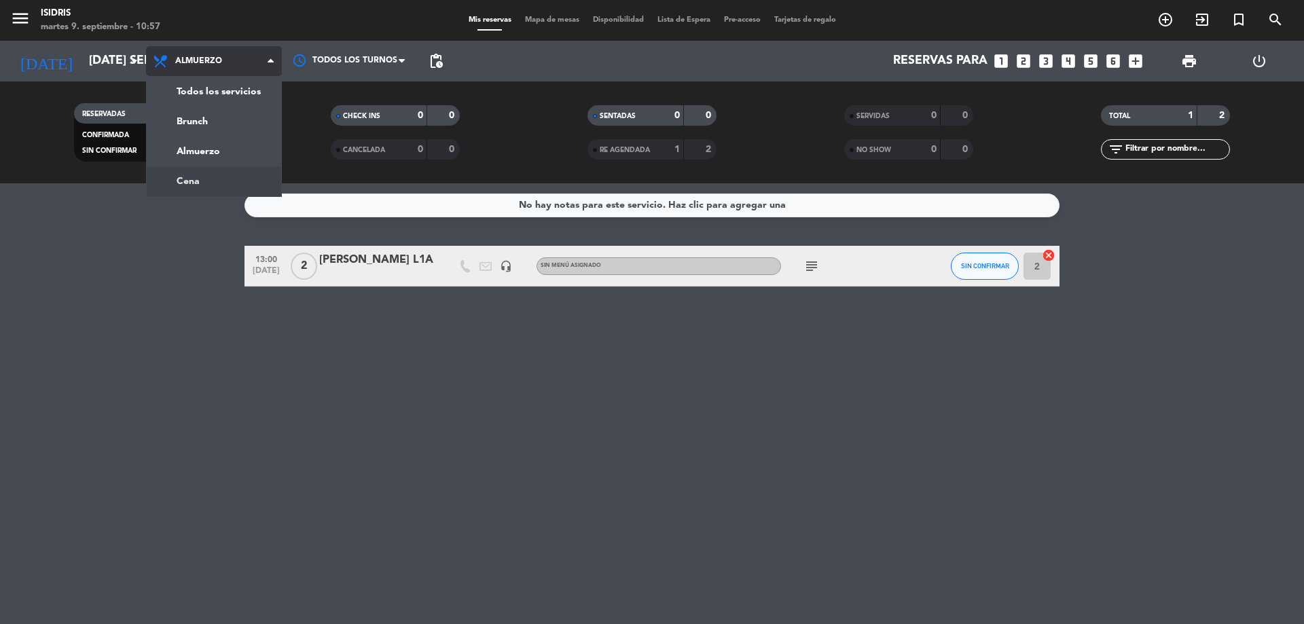
click at [236, 185] on ng-component "menu isidris martes 9. septiembre - 10:57 Mis reservas Mapa de mesas Disponibil…" at bounding box center [652, 312] width 1304 height 624
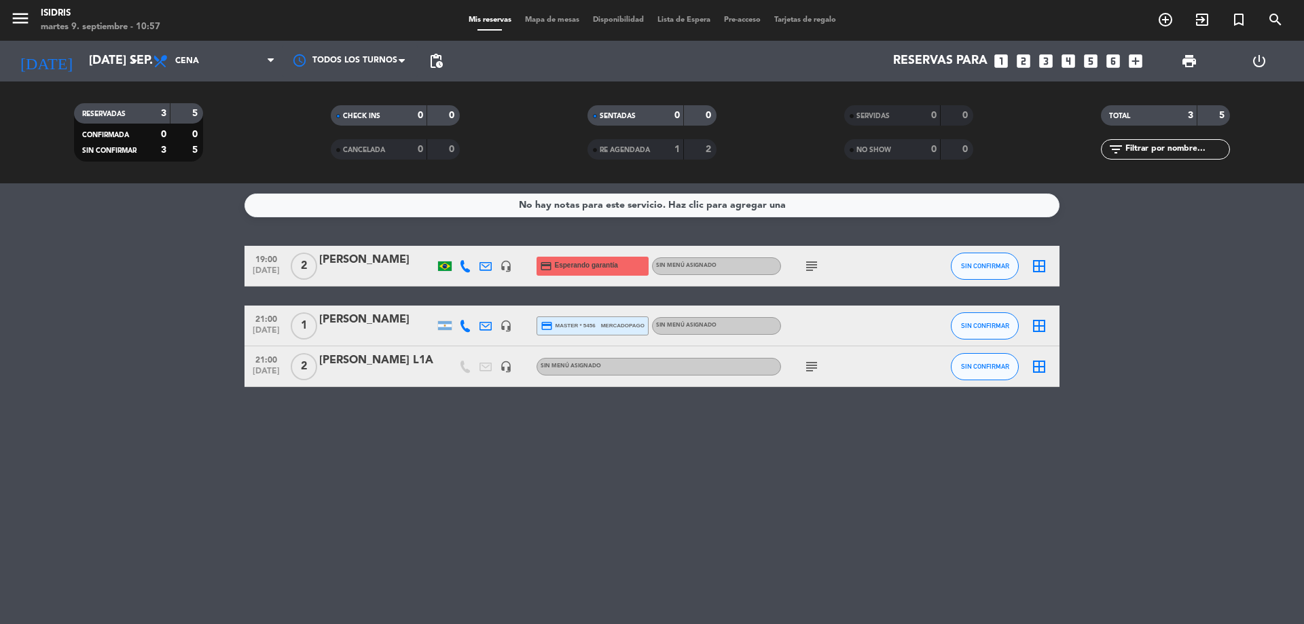
click at [814, 272] on icon "subject" at bounding box center [812, 266] width 16 height 16
click at [812, 362] on icon "subject" at bounding box center [812, 367] width 16 height 16
click at [556, 18] on span "Mapa de mesas" at bounding box center [552, 19] width 68 height 7
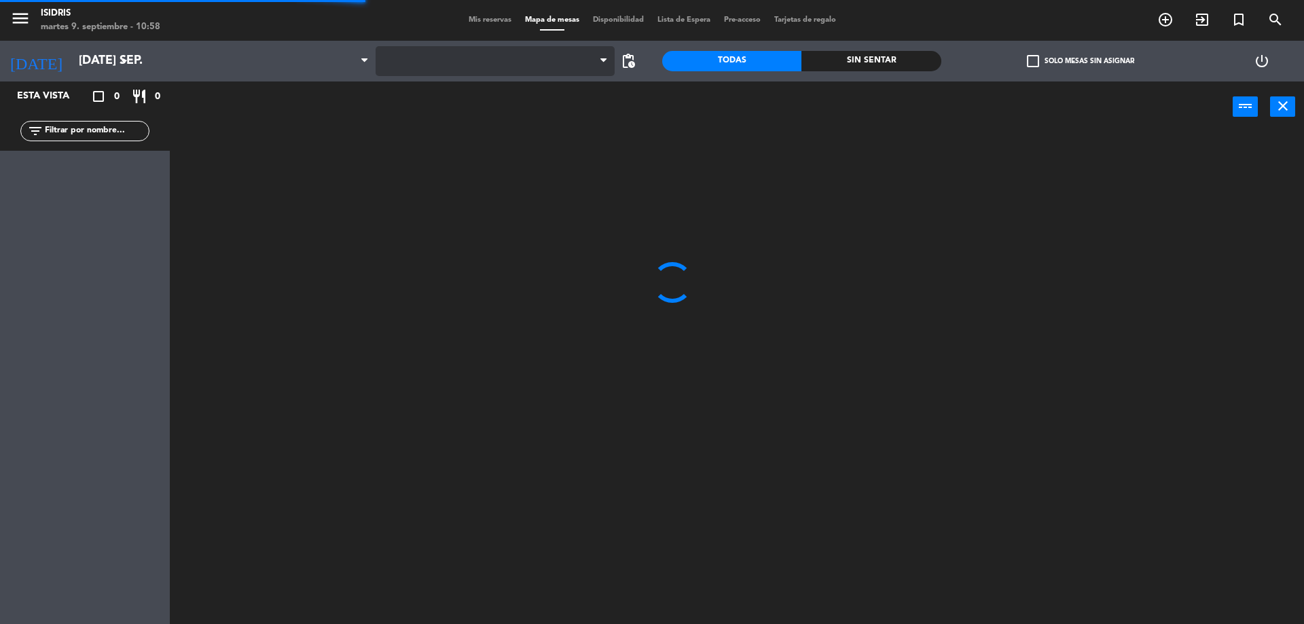
click at [458, 55] on span at bounding box center [496, 61] width 240 height 30
click at [449, 67] on span "CAVA" at bounding box center [496, 61] width 240 height 30
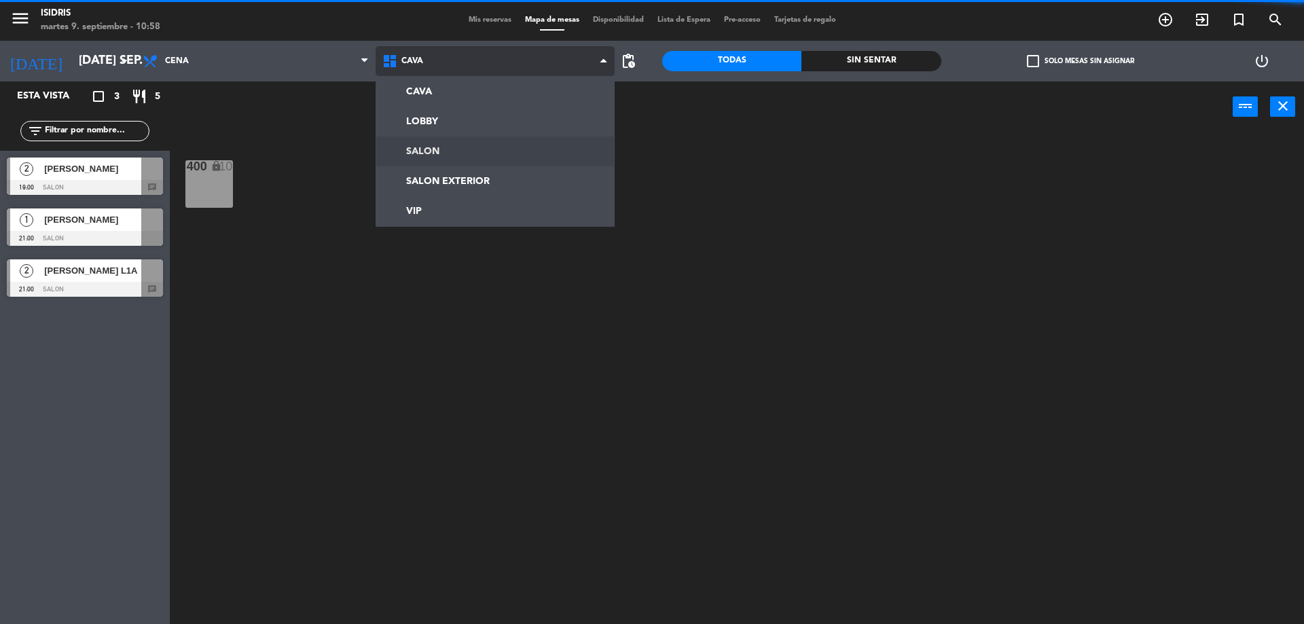
click at [471, 148] on ng-component "menu isidris martes 9. septiembre - 10:58 Mis reservas Mapa de mesas Disponibil…" at bounding box center [652, 314] width 1304 height 628
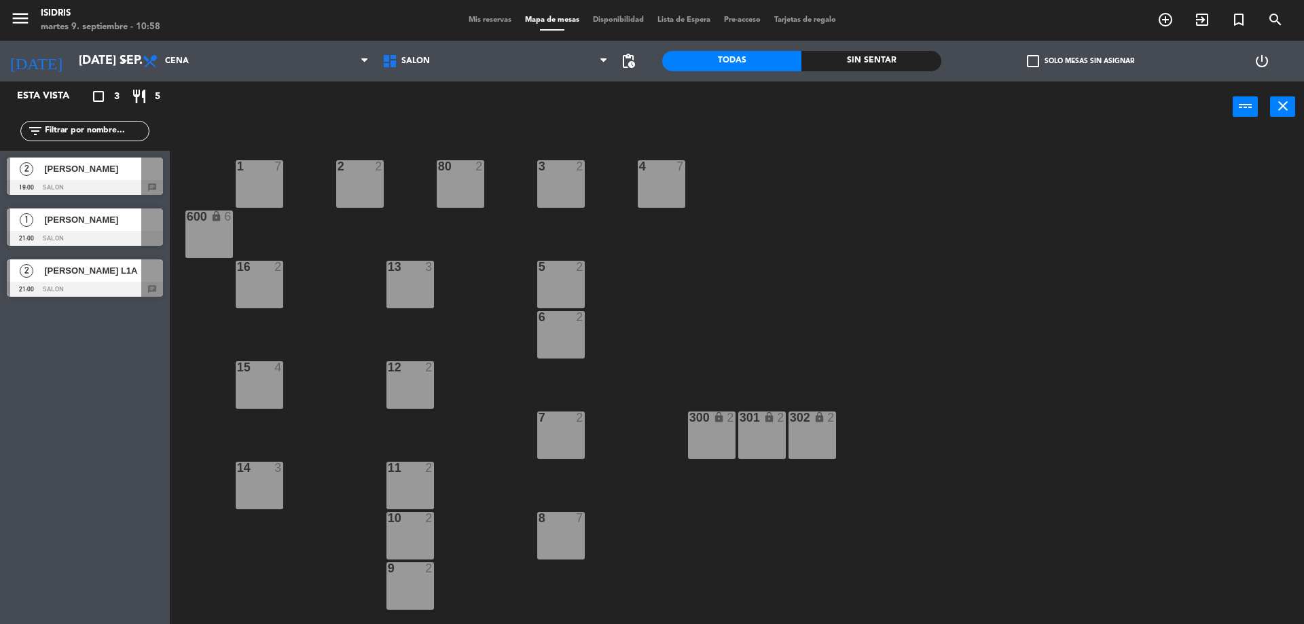
click at [79, 163] on span "[PERSON_NAME]" at bounding box center [92, 169] width 97 height 14
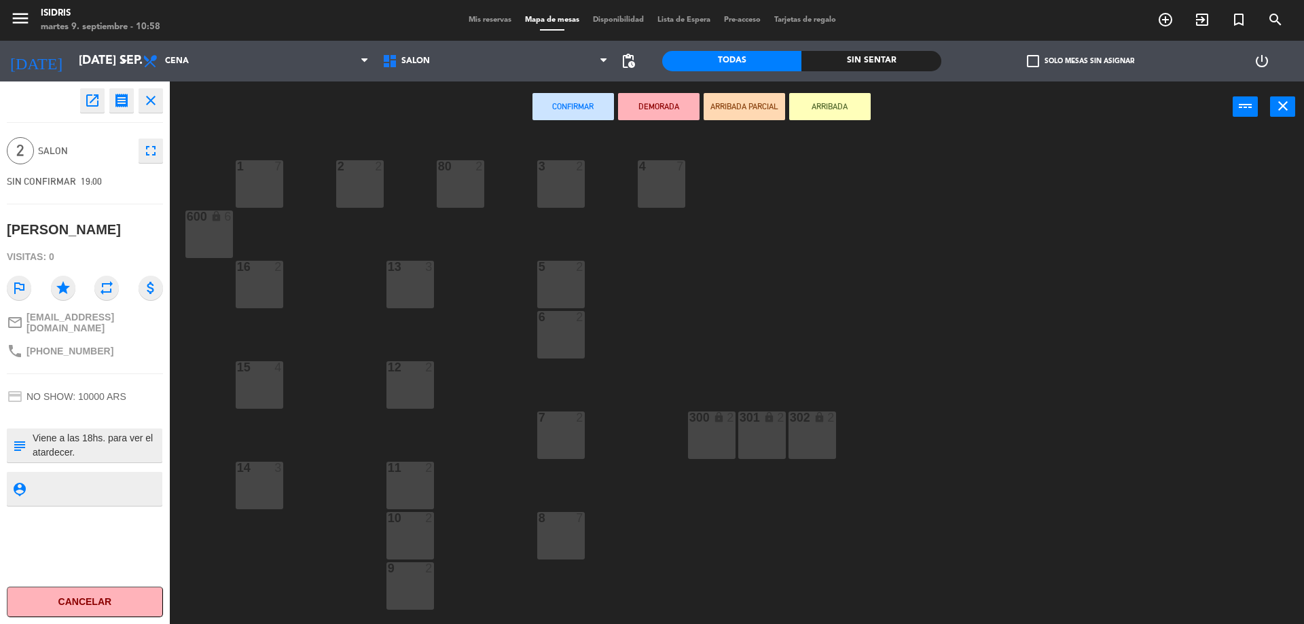
click at [359, 179] on div "2 2" at bounding box center [360, 184] width 48 height 48
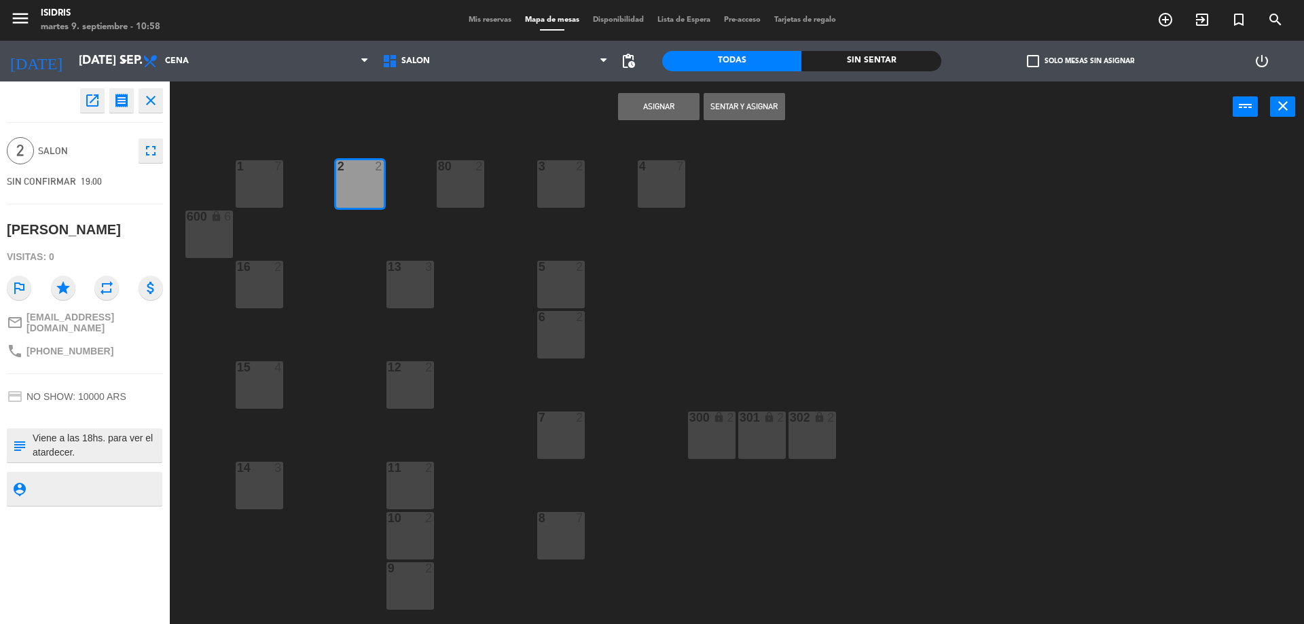
drag, startPoint x: 712, startPoint y: 84, endPoint x: 692, endPoint y: 93, distance: 21.6
click at [713, 84] on div "Asignar Sentar y Asignar power_input close" at bounding box center [701, 108] width 1063 height 52
click at [670, 103] on button "Asignar" at bounding box center [659, 106] width 82 height 27
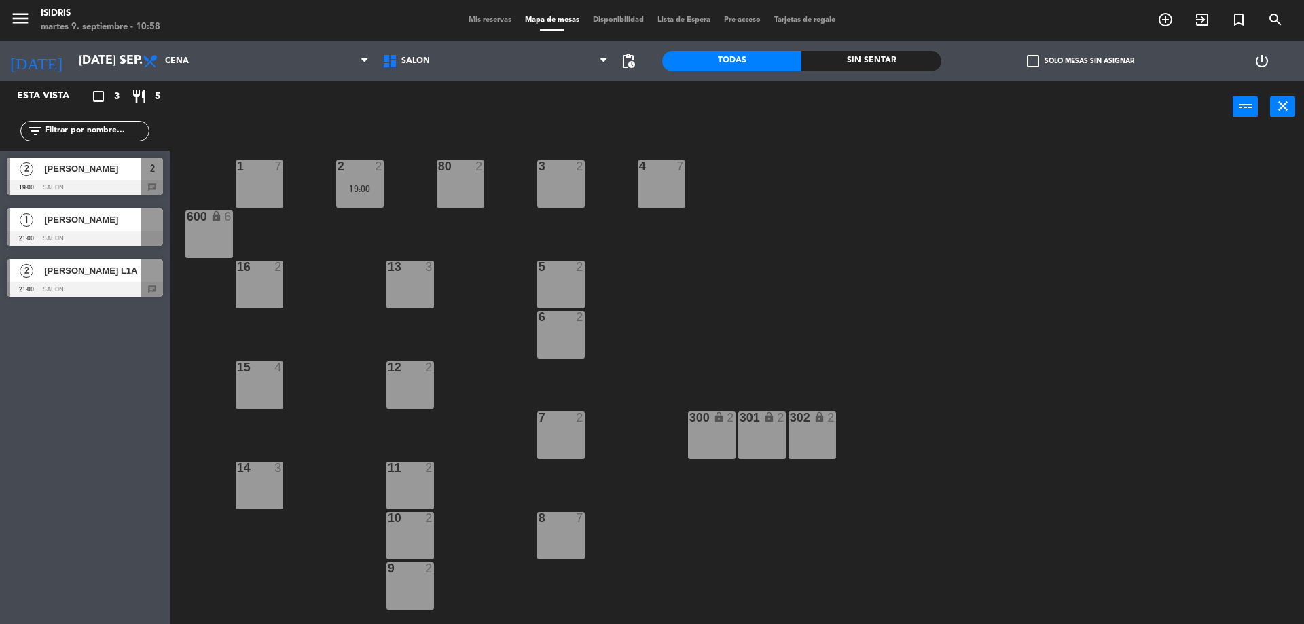
click at [82, 228] on div "[PERSON_NAME]" at bounding box center [92, 220] width 98 height 22
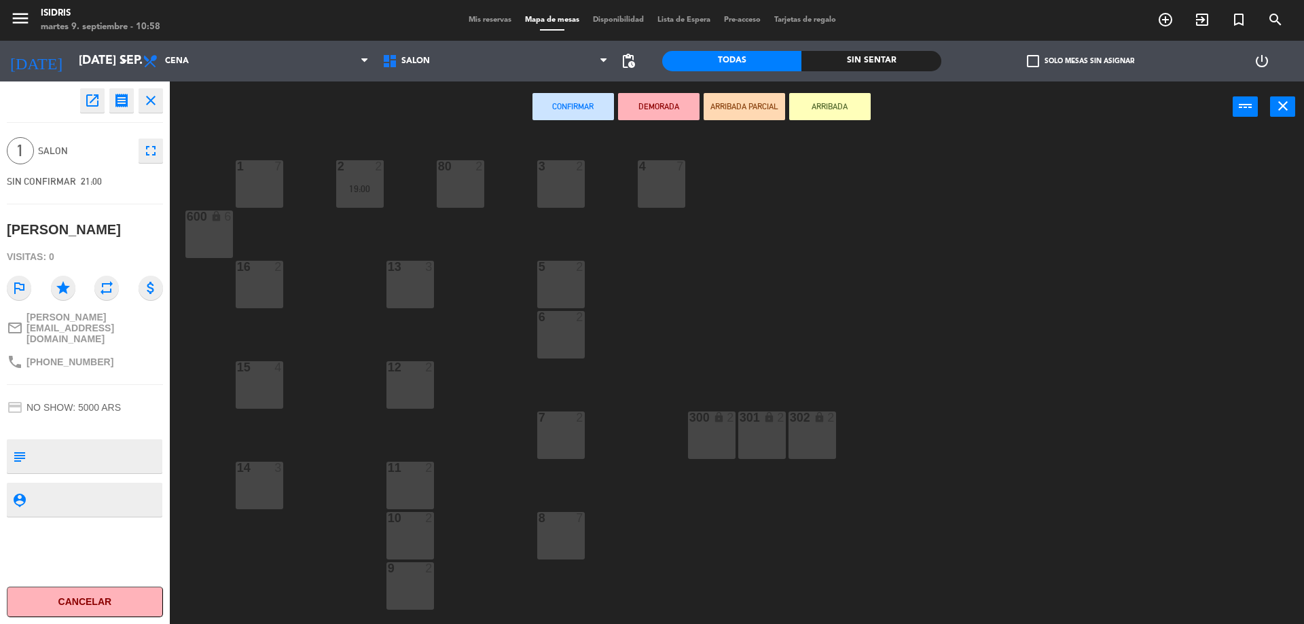
click at [457, 181] on div "80 2" at bounding box center [461, 184] width 48 height 48
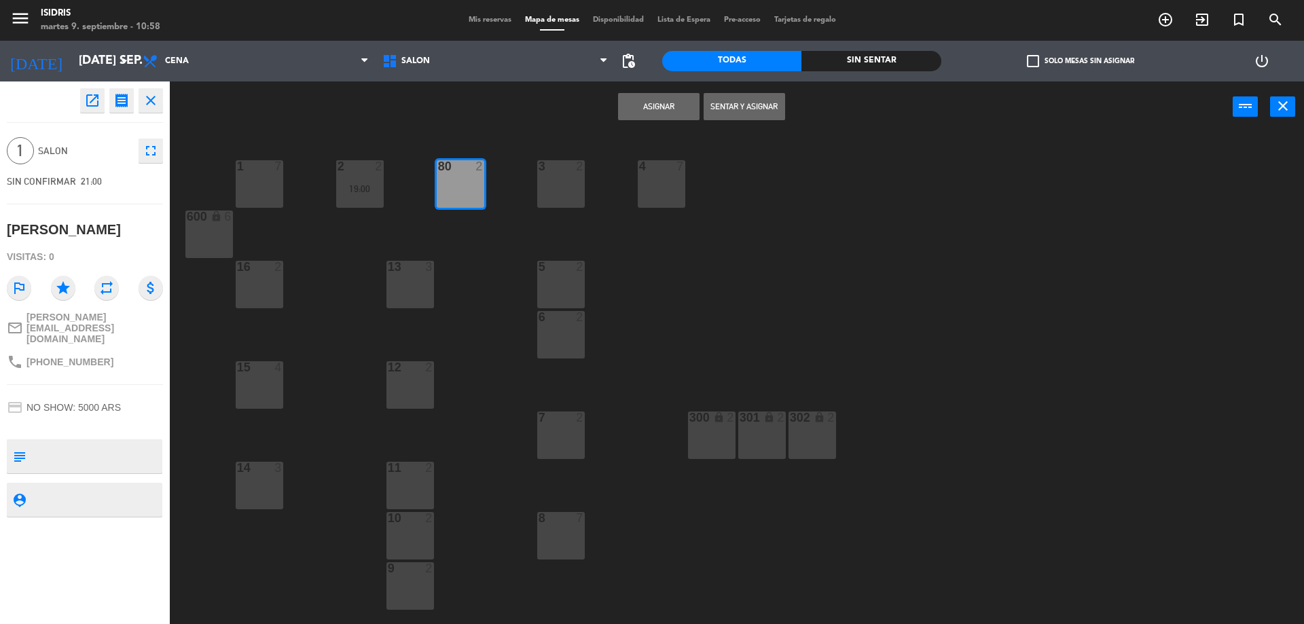
click at [660, 104] on button "Asignar" at bounding box center [659, 106] width 82 height 27
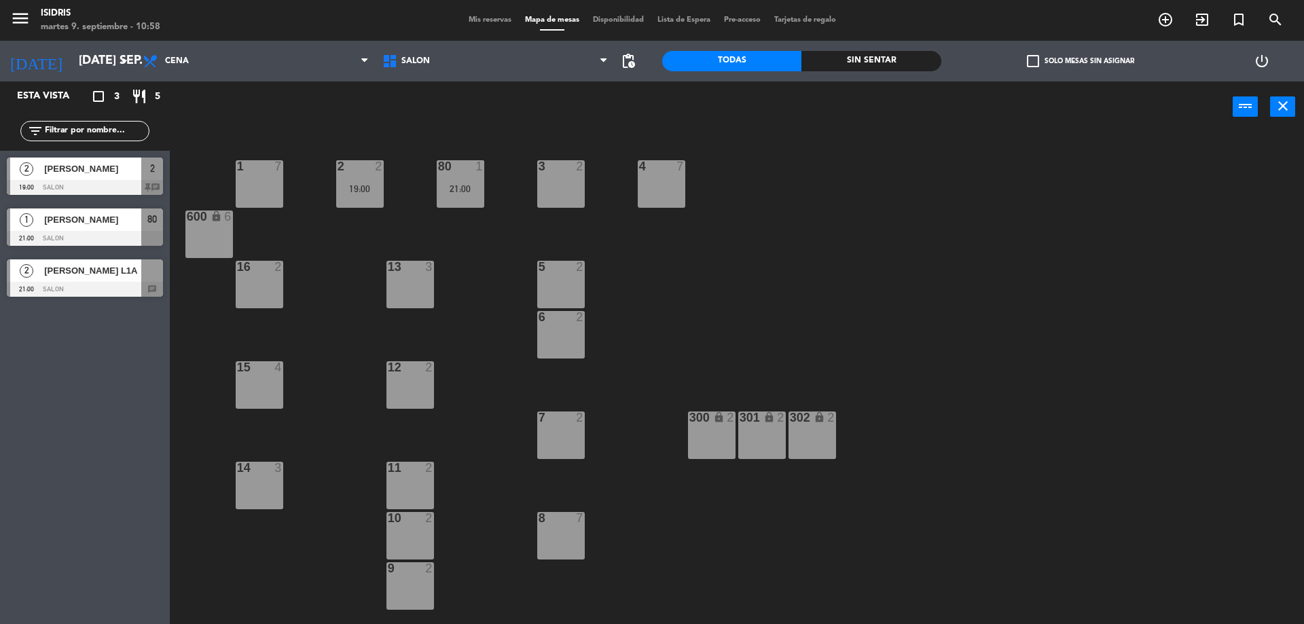
click at [105, 281] on div "[PERSON_NAME] L1A" at bounding box center [92, 270] width 98 height 22
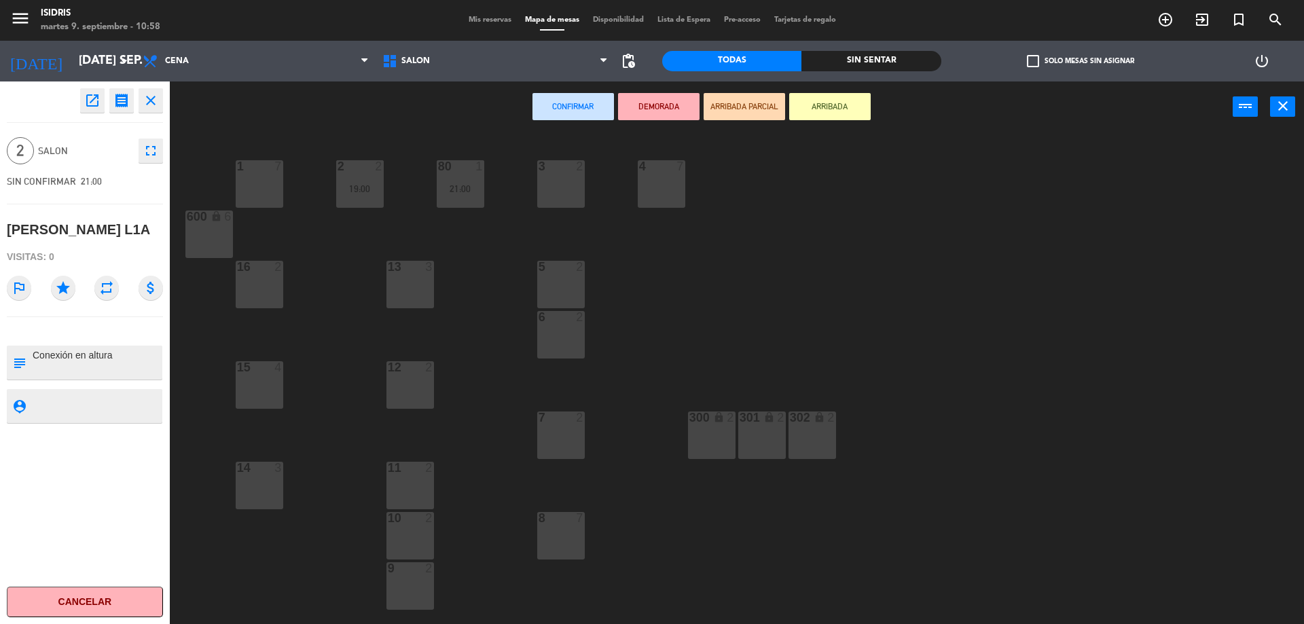
click at [547, 185] on div "3 2" at bounding box center [561, 184] width 48 height 48
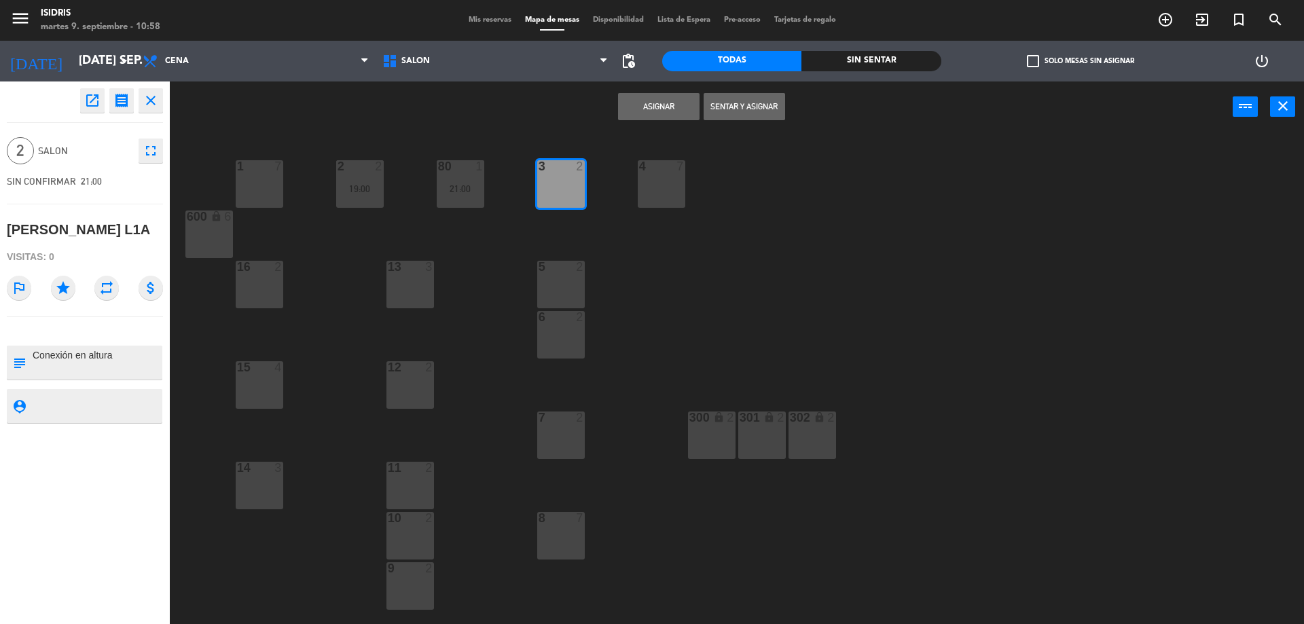
click at [655, 95] on button "Asignar" at bounding box center [659, 106] width 82 height 27
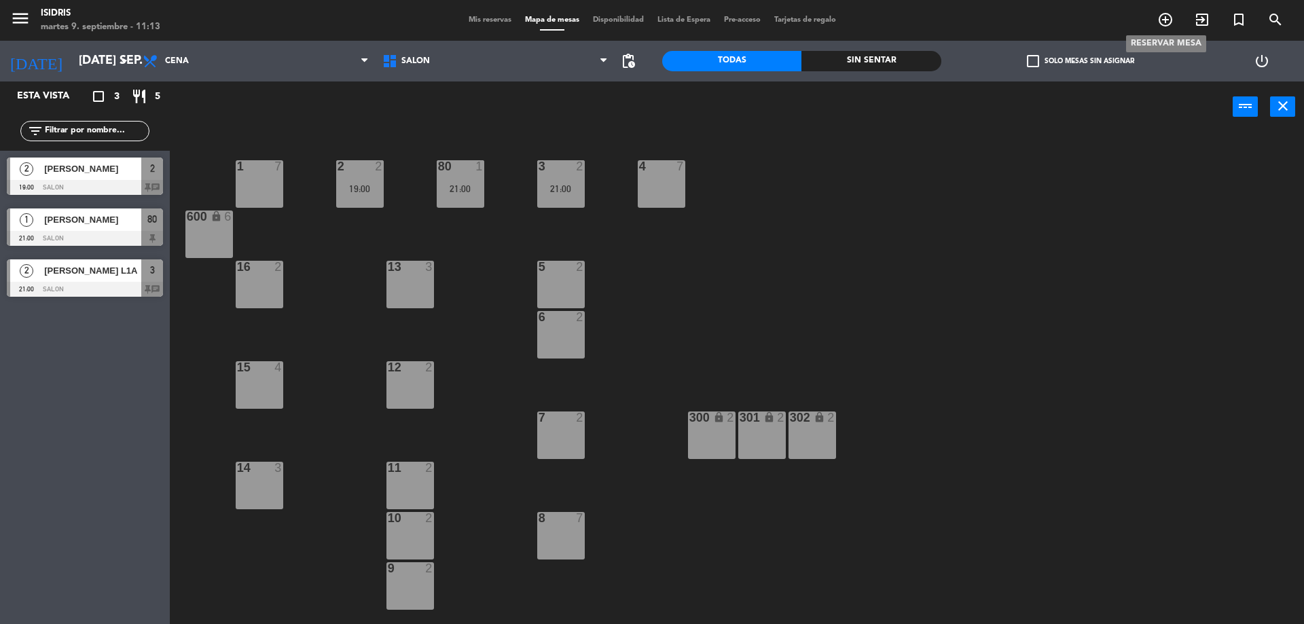
click at [1165, 16] on icon "add_circle_outline" at bounding box center [1165, 20] width 16 height 16
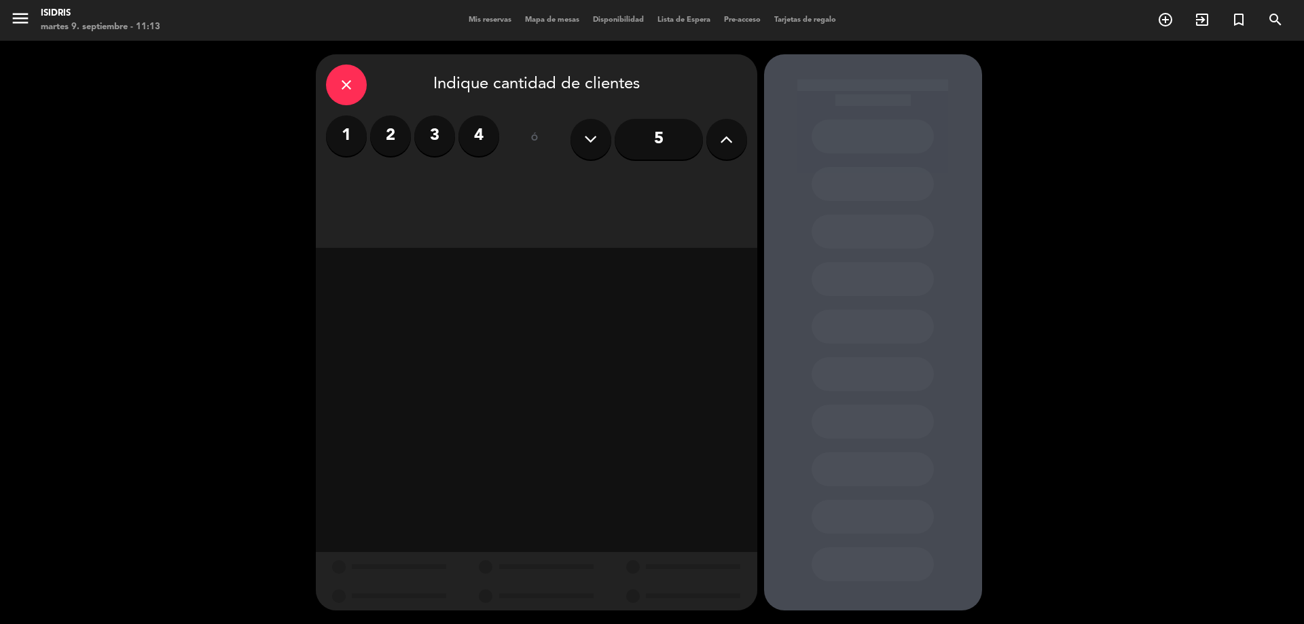
click at [666, 137] on input "5" at bounding box center [659, 139] width 88 height 41
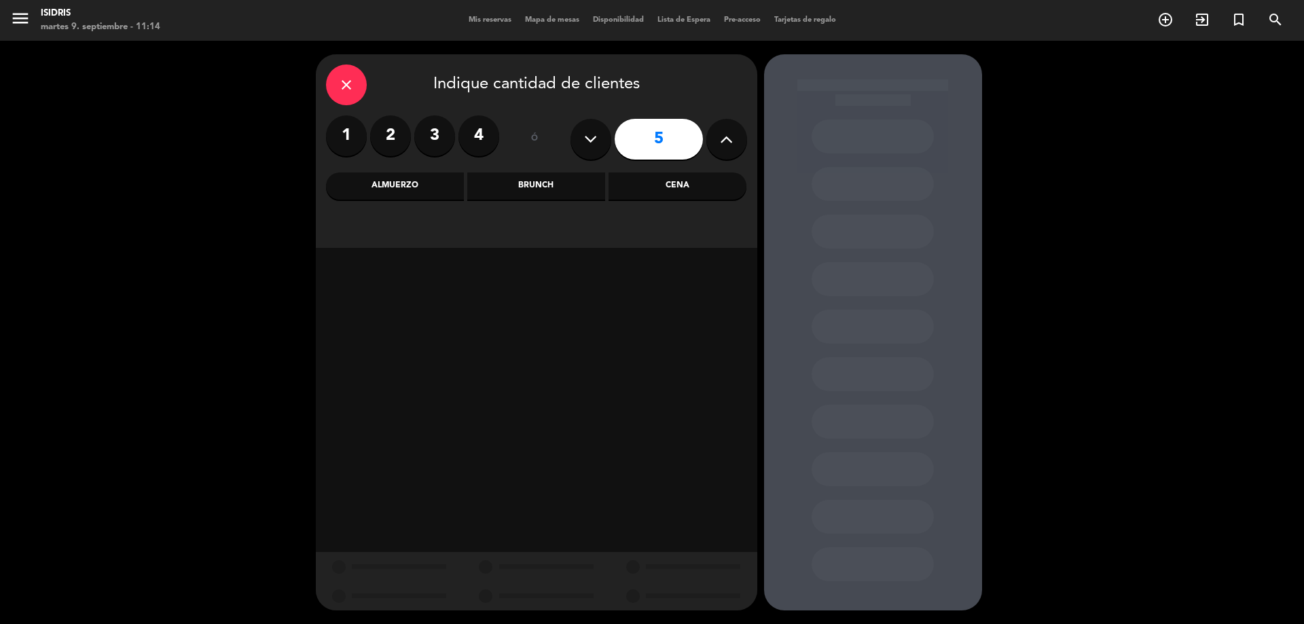
click at [670, 179] on div "Cena" at bounding box center [678, 186] width 138 height 27
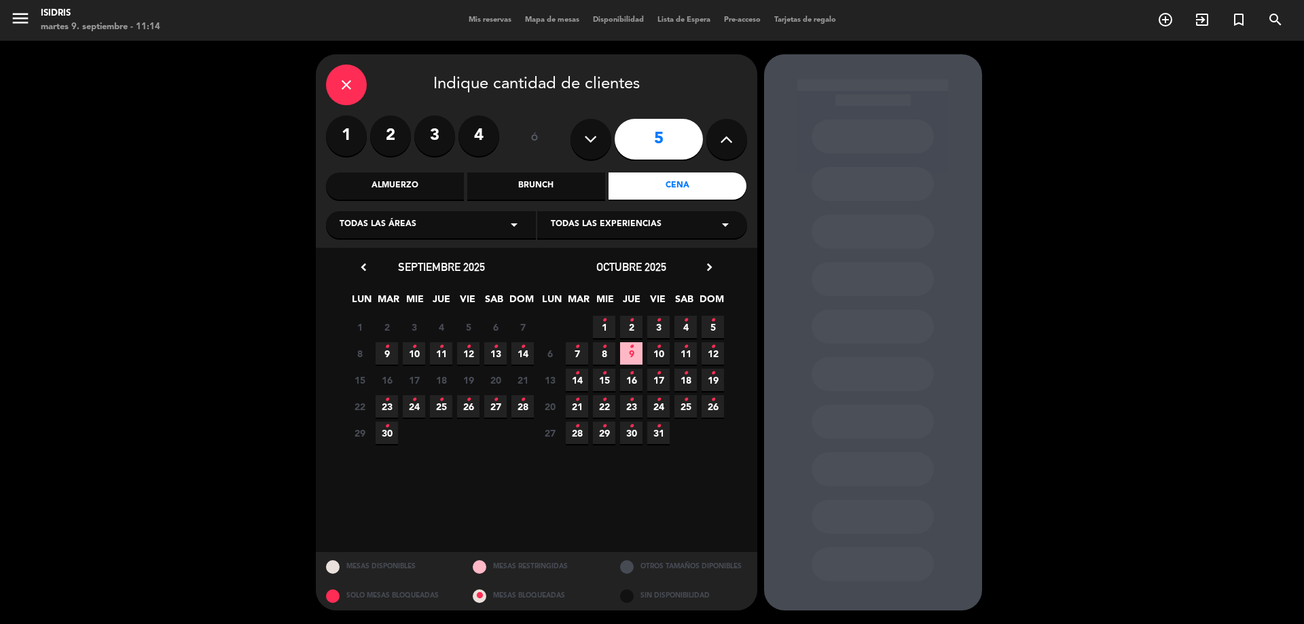
click at [399, 340] on div "8 9 • 10 • 11 • 12 • 13 • 14 •" at bounding box center [441, 353] width 190 height 26
click at [393, 357] on span "9 •" at bounding box center [387, 353] width 22 height 22
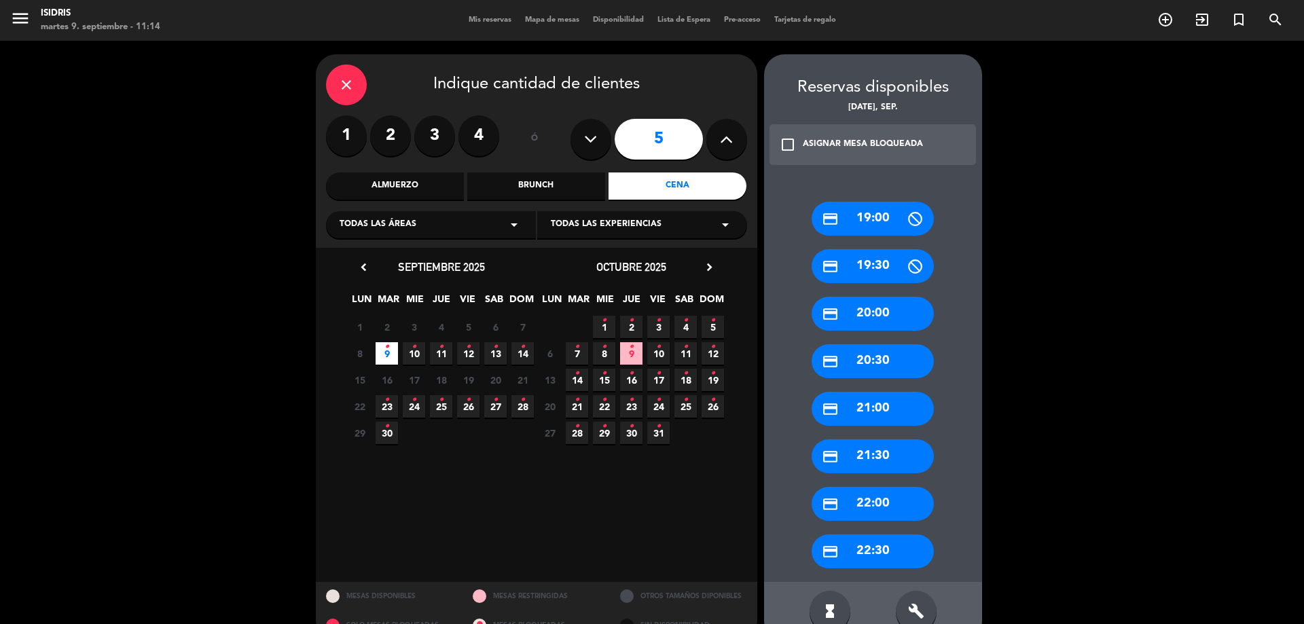
click at [878, 399] on div "credit_card 21:00" at bounding box center [873, 409] width 122 height 34
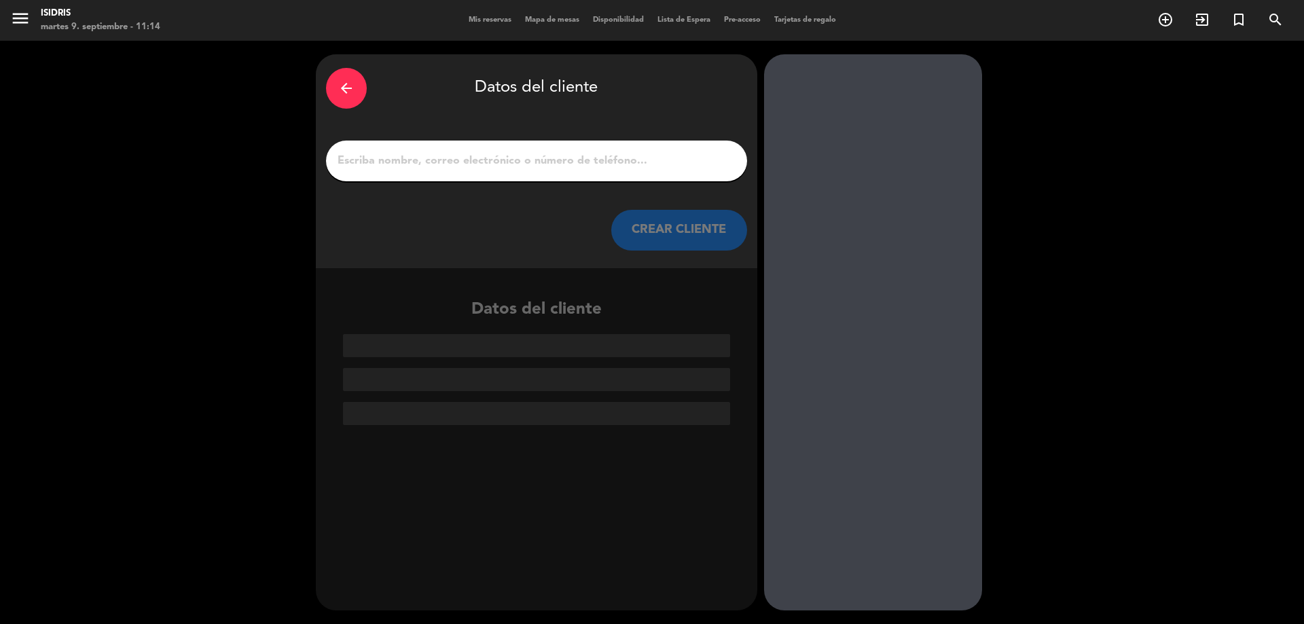
click at [613, 158] on input "1" at bounding box center [536, 160] width 401 height 19
paste input "isidris2025"
type input "isidris2025"
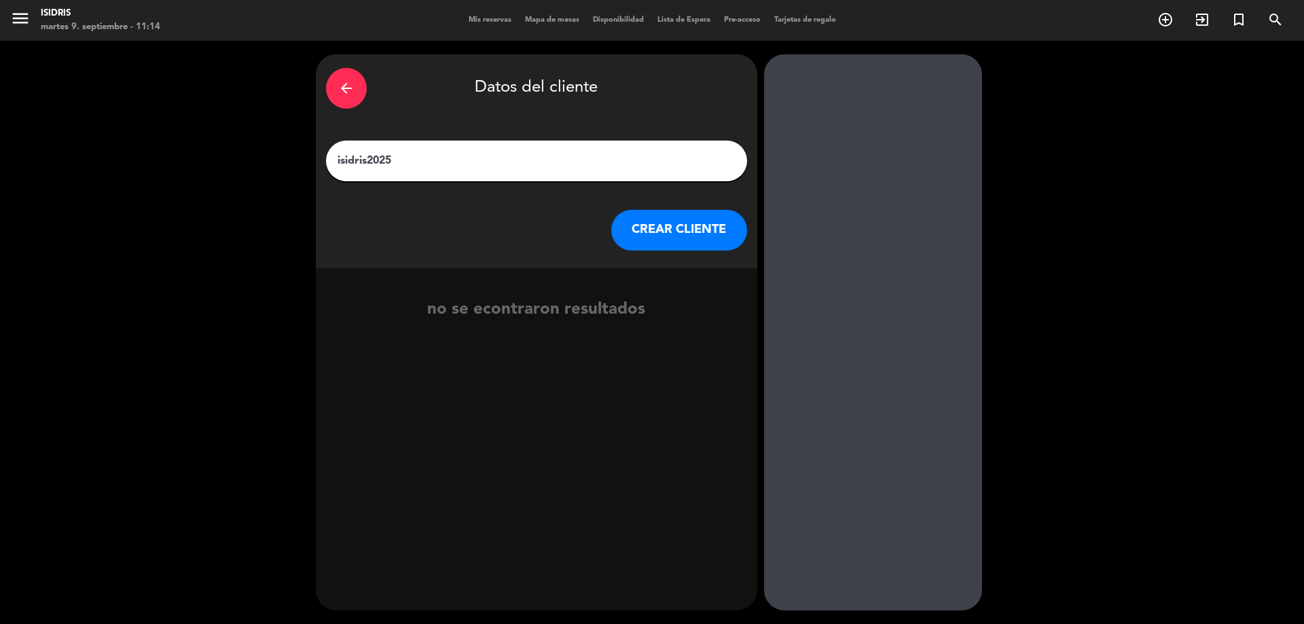
drag, startPoint x: 586, startPoint y: 158, endPoint x: 111, endPoint y: 132, distance: 475.5
click at [111, 132] on div "arrow_back Datos del cliente isidris2025 CREAR CLIENTE no se econtraron resulta…" at bounding box center [652, 332] width 1304 height 583
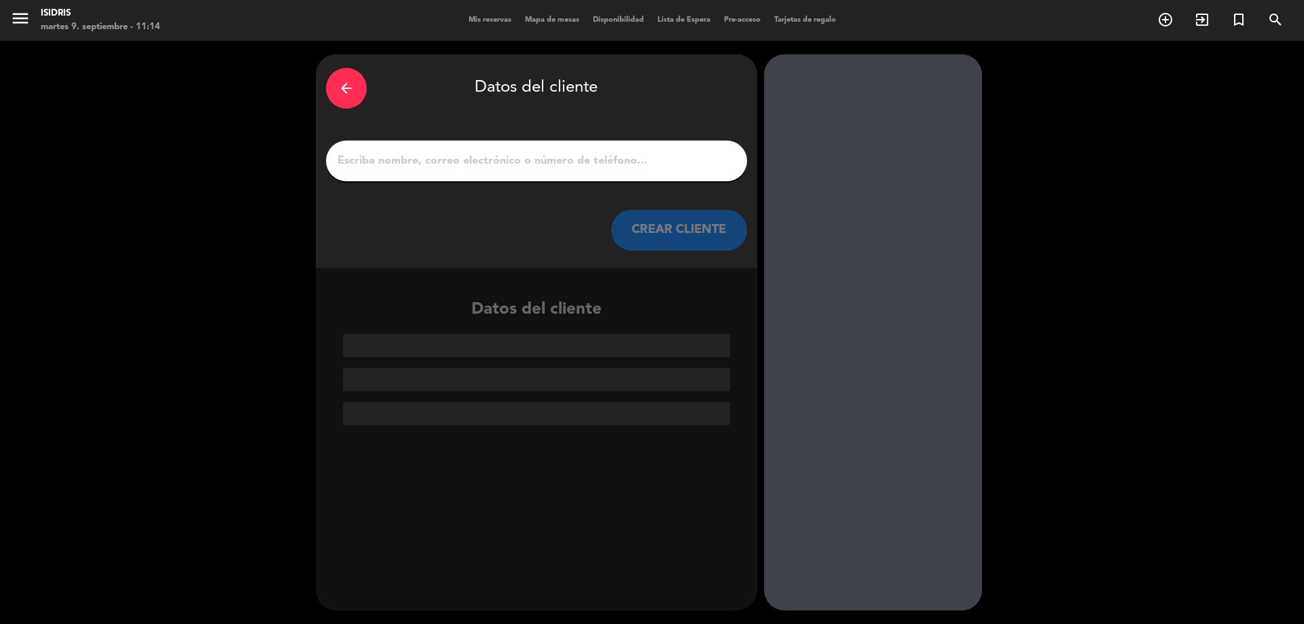
click at [460, 154] on input "1" at bounding box center [536, 160] width 401 height 19
paste input "[PERSON_NAME] [PERSON_NAME]"
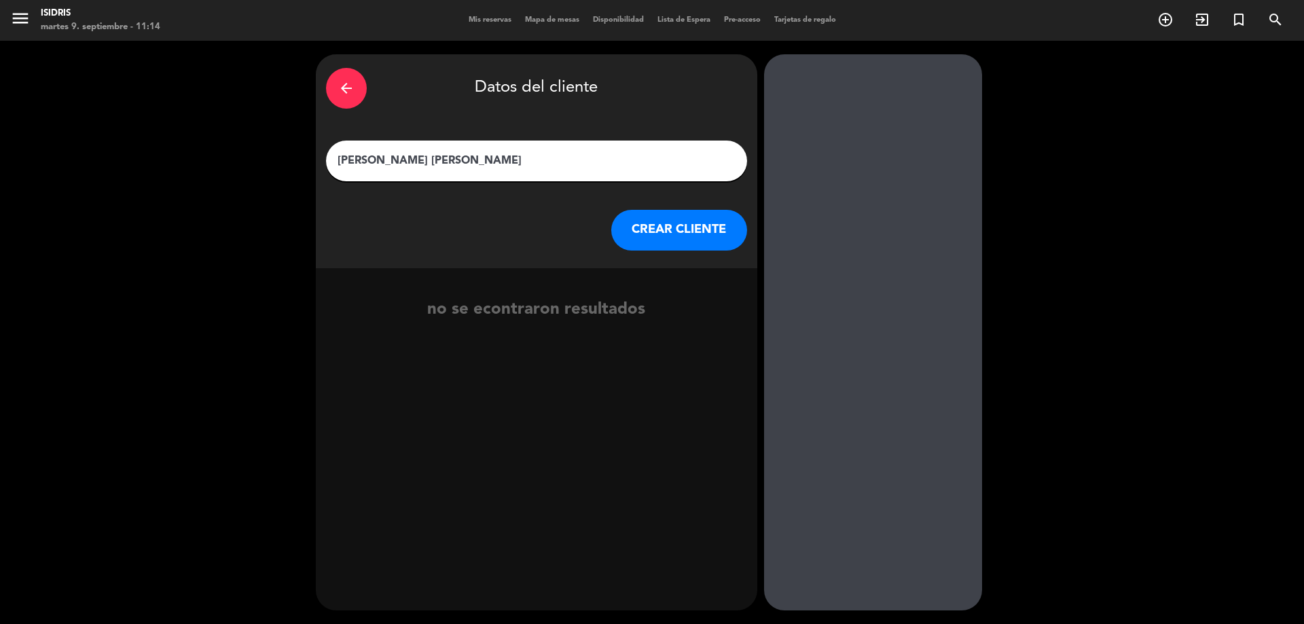
type input "[PERSON_NAME] [PERSON_NAME]"
click at [689, 231] on button "CREAR CLIENTE" at bounding box center [679, 230] width 136 height 41
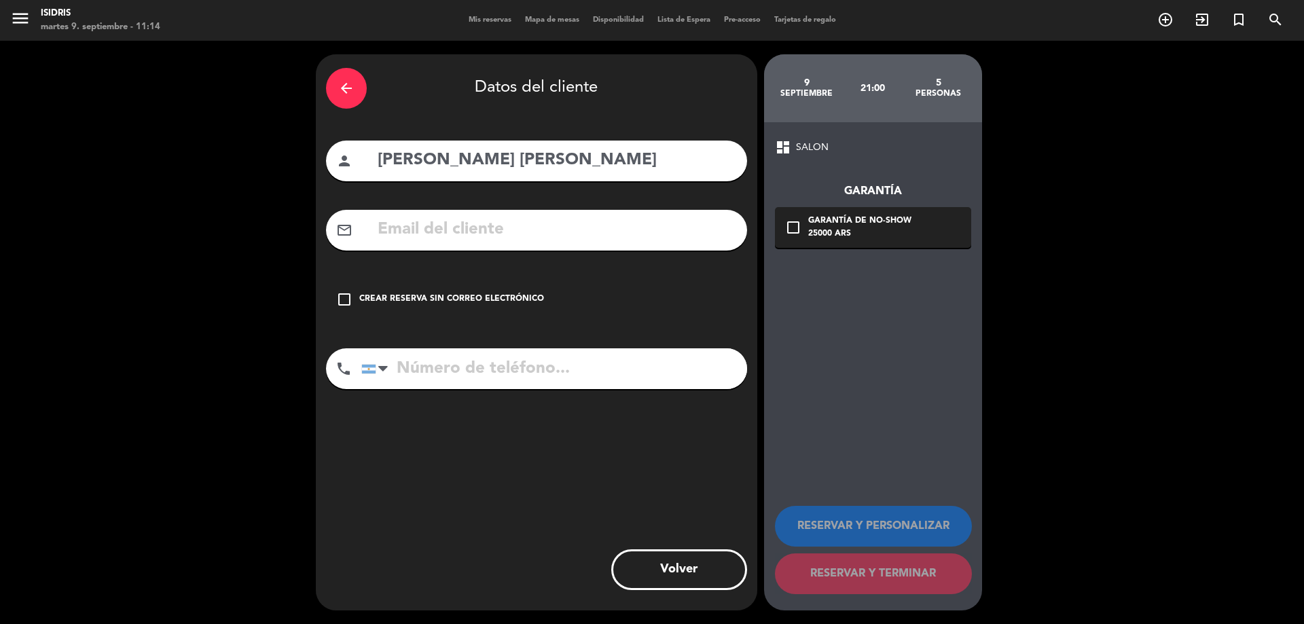
click at [491, 226] on input "text" at bounding box center [556, 230] width 361 height 28
paste input "[EMAIL_ADDRESS][DOMAIN_NAME]"
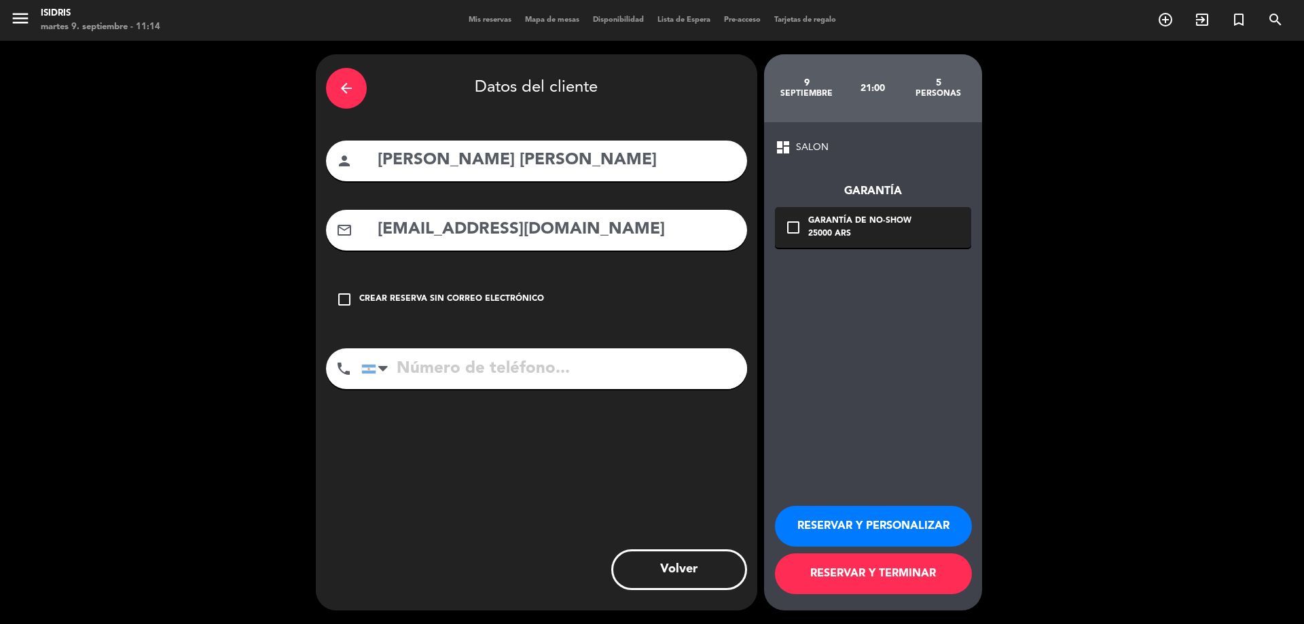
type input "[EMAIL_ADDRESS][DOMAIN_NAME]"
click at [832, 228] on div "25000 ARS" at bounding box center [859, 235] width 103 height 14
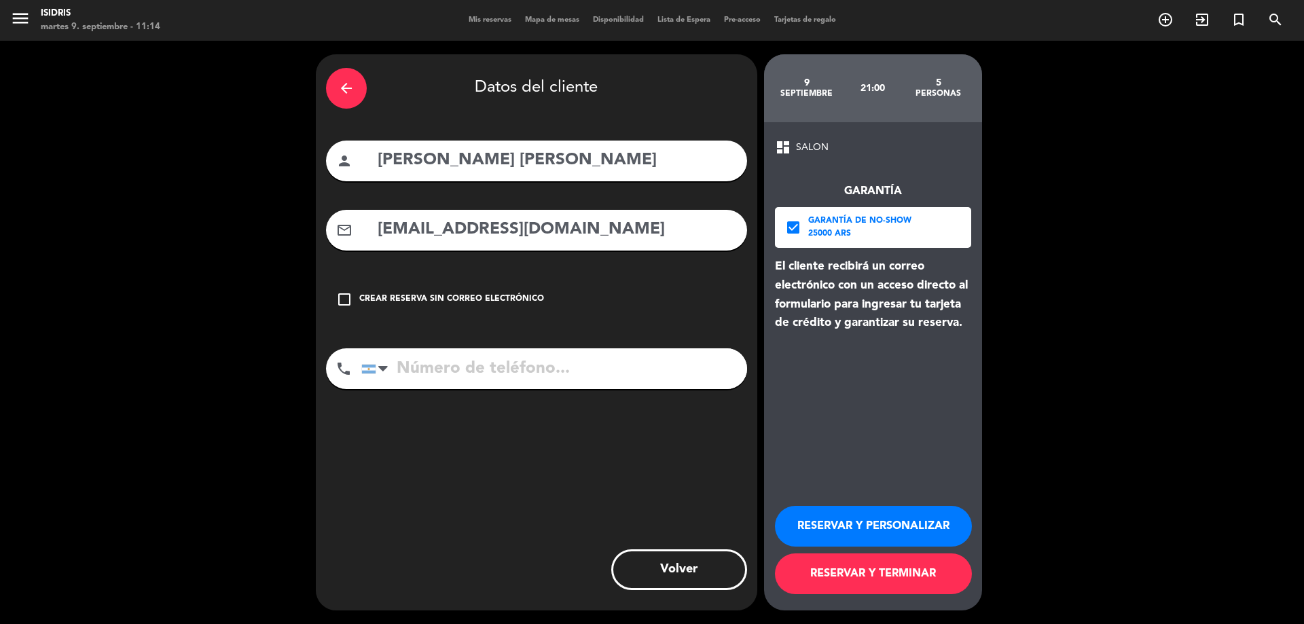
click at [531, 357] on input "tel" at bounding box center [554, 368] width 386 height 41
paste input "[PHONE_NUMBER]"
type input "[PHONE_NUMBER]"
click at [872, 572] on button "RESERVAR Y TERMINAR" at bounding box center [873, 574] width 197 height 41
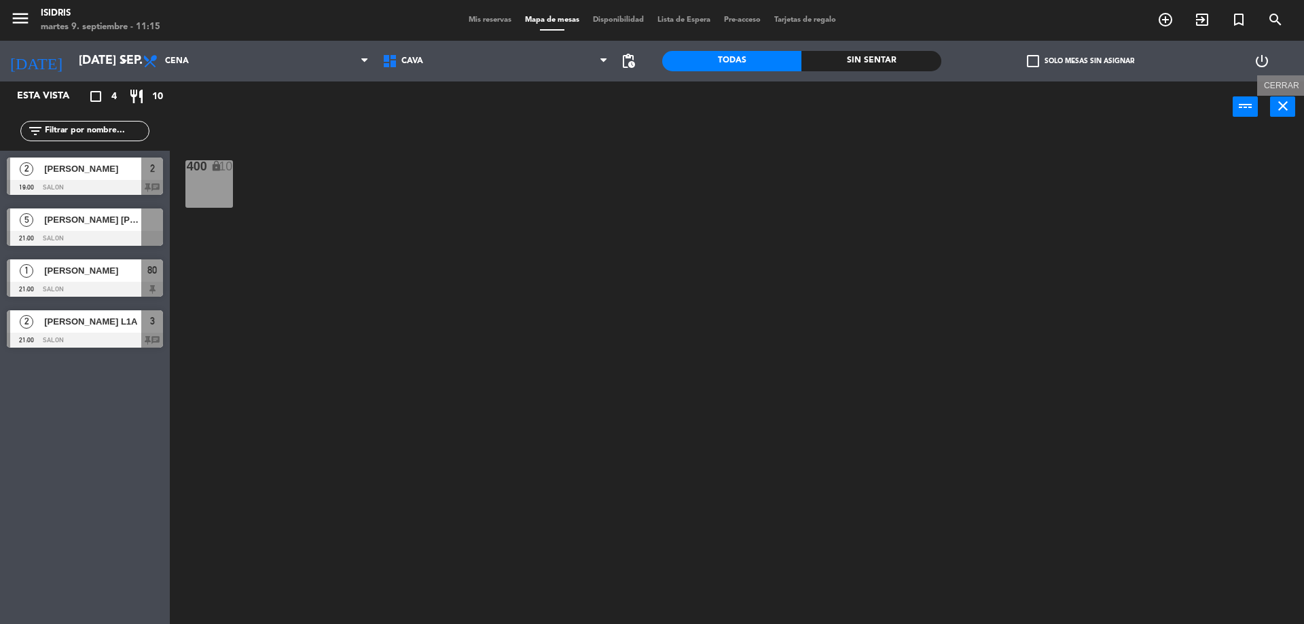
click at [1290, 101] on icon "close" at bounding box center [1283, 106] width 16 height 16
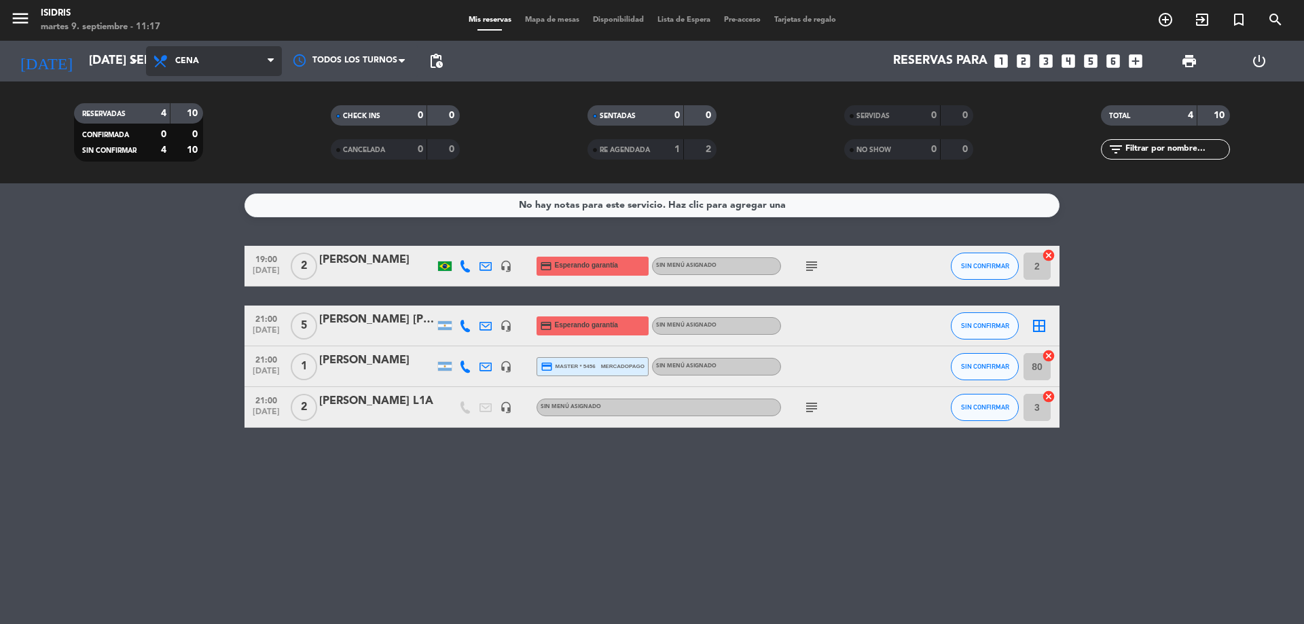
click at [207, 68] on span "Cena" at bounding box center [214, 61] width 136 height 30
click at [208, 147] on div "menu isidris martes 9. septiembre - 11:17 Mis reservas Mapa de mesas Disponibil…" at bounding box center [652, 91] width 1304 height 183
